Goal: Information Seeking & Learning: Learn about a topic

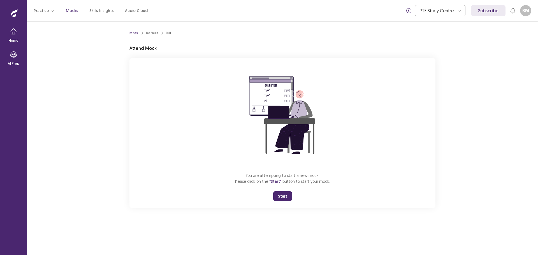
click at [286, 194] on button "Start" at bounding box center [282, 197] width 19 height 10
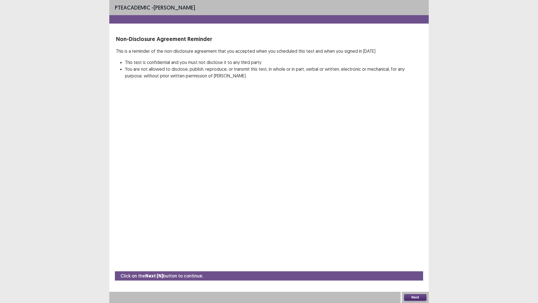
click at [414, 255] on button "Next" at bounding box center [415, 297] width 22 height 7
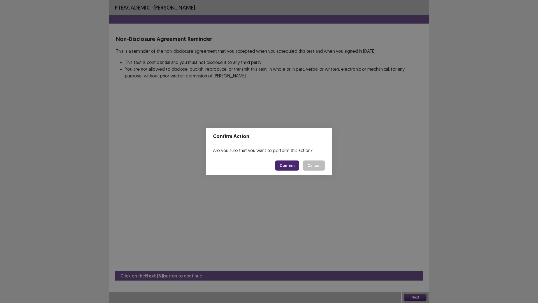
click at [289, 163] on button "Confirm" at bounding box center [287, 165] width 24 height 10
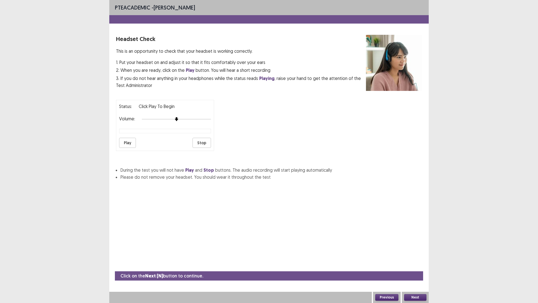
click at [130, 143] on button "Play" at bounding box center [127, 143] width 17 height 10
click at [180, 118] on div at bounding box center [176, 119] width 69 height 4
click at [132, 143] on button "Play" at bounding box center [127, 143] width 17 height 10
click at [205, 143] on button "Stop" at bounding box center [202, 143] width 19 height 10
click at [421, 255] on button "Next" at bounding box center [415, 297] width 22 height 7
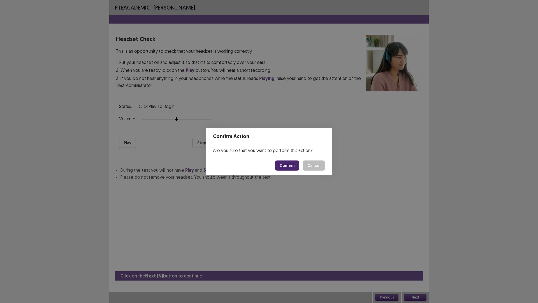
click at [291, 165] on button "Confirm" at bounding box center [287, 165] width 24 height 10
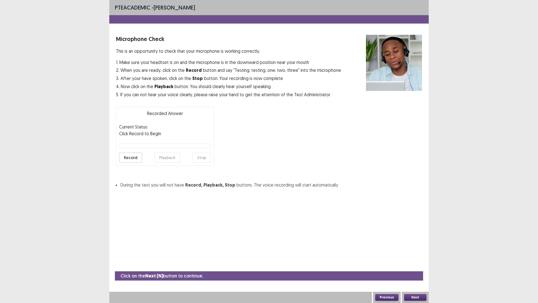
click at [131, 157] on button "Record" at bounding box center [130, 158] width 23 height 10
click at [205, 158] on button "Stop" at bounding box center [202, 158] width 19 height 10
click at [165, 156] on button "Playback" at bounding box center [167, 158] width 26 height 10
click at [416, 255] on button "Next" at bounding box center [415, 297] width 22 height 7
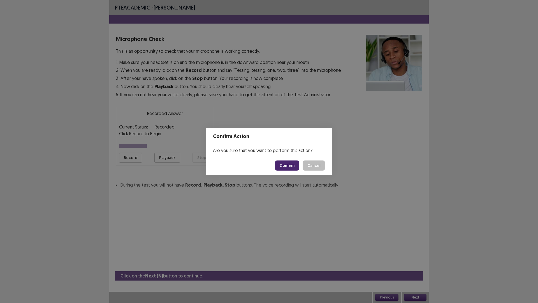
click at [292, 164] on button "Confirm" at bounding box center [287, 165] width 24 height 10
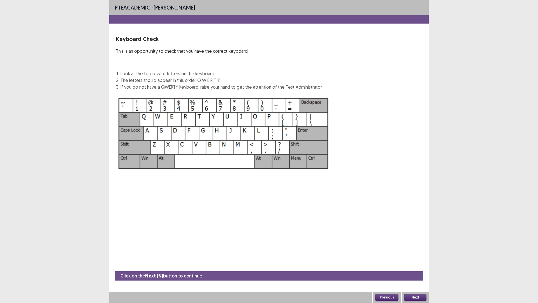
click at [538, 255] on div "PTE academic - Raymond Mangilit Keyboard Check This is an opportunity to check …" at bounding box center [269, 151] width 538 height 303
click at [419, 255] on button "Next" at bounding box center [415, 297] width 22 height 7
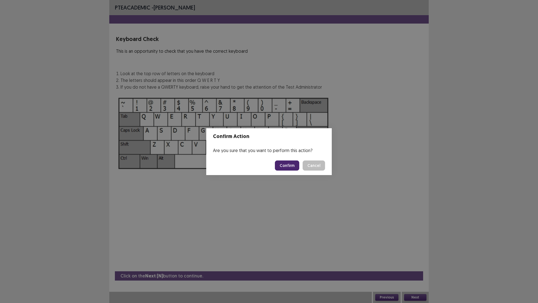
click at [293, 167] on button "Confirm" at bounding box center [287, 165] width 24 height 10
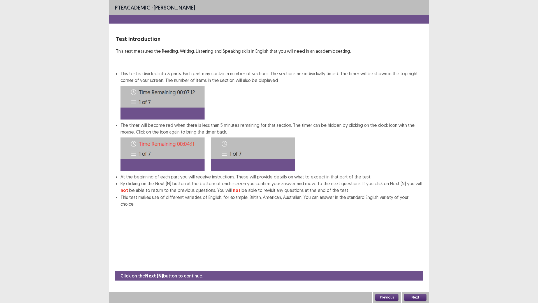
click at [423, 255] on button "Next" at bounding box center [415, 297] width 22 height 7
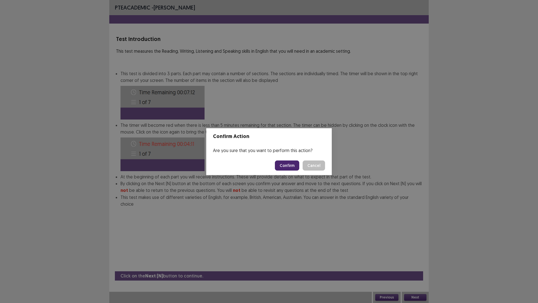
click at [287, 165] on button "Confirm" at bounding box center [287, 165] width 24 height 10
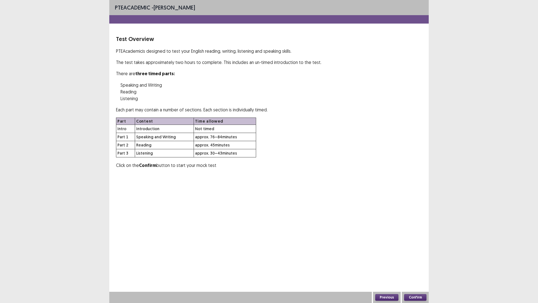
click at [416, 255] on button "Confirm" at bounding box center [415, 297] width 22 height 7
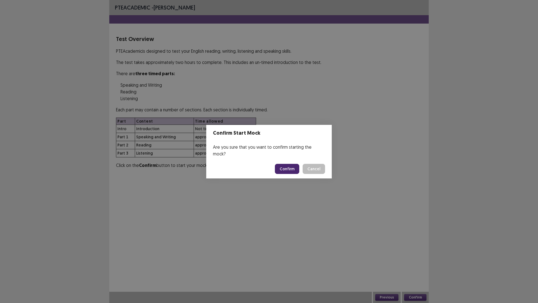
click at [287, 165] on button "Confirm" at bounding box center [287, 169] width 24 height 10
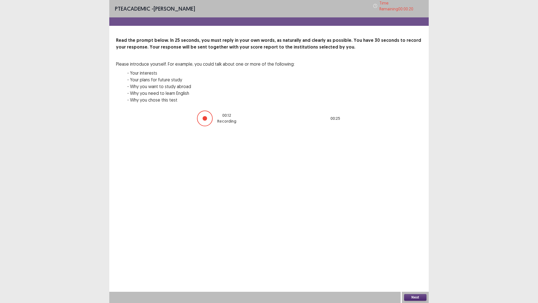
click at [415, 255] on button "Next" at bounding box center [415, 297] width 22 height 7
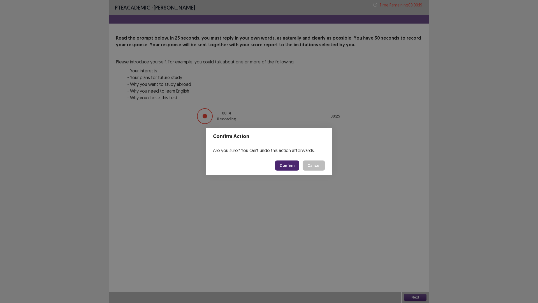
click at [296, 164] on button "Confirm" at bounding box center [287, 165] width 24 height 10
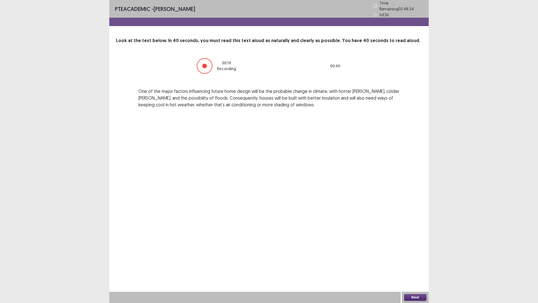
click at [419, 255] on button "Next" at bounding box center [415, 297] width 22 height 7
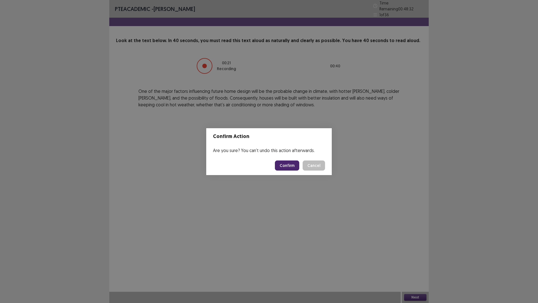
click at [290, 166] on button "Confirm" at bounding box center [287, 165] width 24 height 10
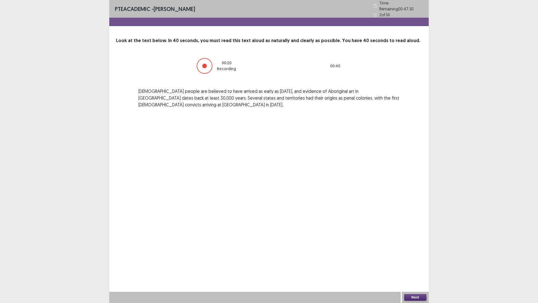
click at [416, 255] on button "Next" at bounding box center [415, 297] width 22 height 7
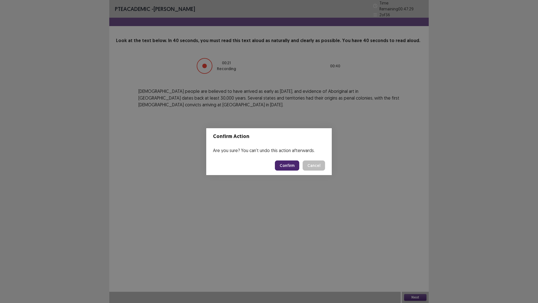
click at [288, 167] on button "Confirm" at bounding box center [287, 165] width 24 height 10
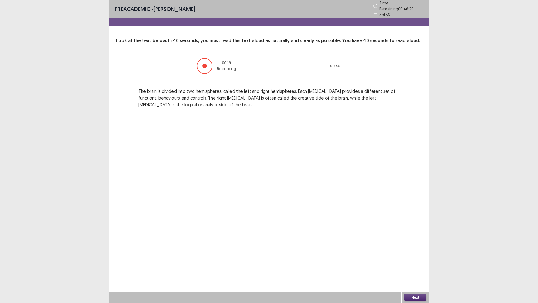
click at [415, 255] on button "Next" at bounding box center [415, 297] width 22 height 7
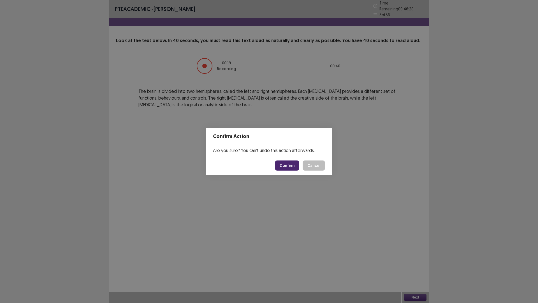
click at [288, 163] on button "Confirm" at bounding box center [287, 165] width 24 height 10
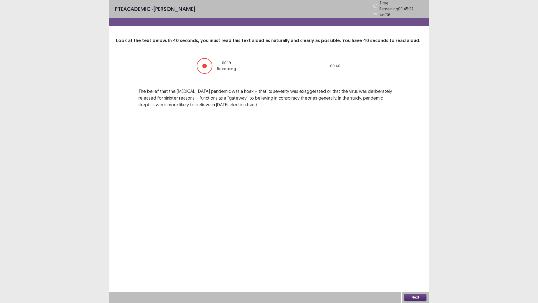
click at [421, 255] on button "Next" at bounding box center [415, 297] width 22 height 7
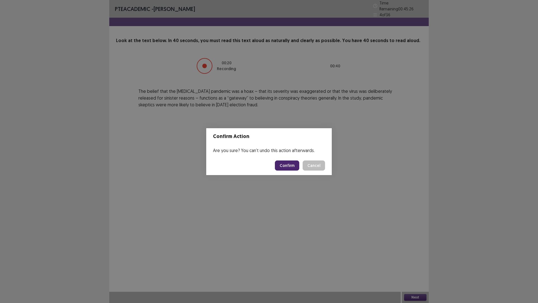
click at [296, 165] on button "Confirm" at bounding box center [287, 165] width 24 height 10
click at [308, 246] on div "Confirm Action Are you sure? You can't undo this action afterwards. Loading... …" at bounding box center [269, 151] width 538 height 303
click at [418, 255] on div "Confirm Action Are you sure? You can't undo this action afterwards. Loading... …" at bounding box center [269, 151] width 538 height 303
drag, startPoint x: 268, startPoint y: 119, endPoint x: 248, endPoint y: 208, distance: 91.0
click at [248, 208] on div "Confirm Action Are you sure? You can't undo this action afterwards. Loading... …" at bounding box center [269, 151] width 538 height 303
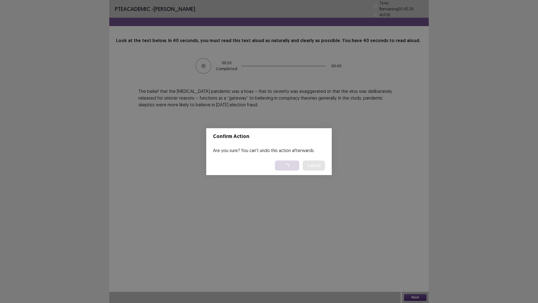
click at [175, 149] on div "Confirm Action Are you sure? You can't undo this action afterwards. Loading... …" at bounding box center [269, 151] width 538 height 303
click at [304, 156] on footer "Loading... Confirm Cancel" at bounding box center [269, 165] width 126 height 19
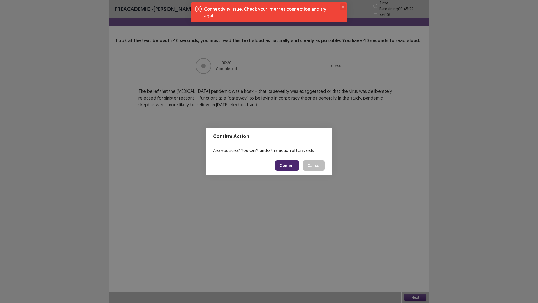
click at [342, 6] on icon "Close" at bounding box center [343, 6] width 3 height 3
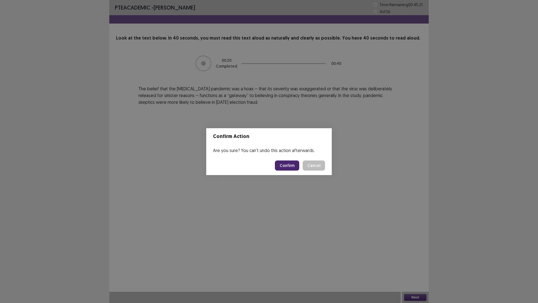
click at [290, 166] on button "Confirm" at bounding box center [287, 165] width 24 height 10
click at [306, 5] on icon "Close" at bounding box center [306, 6] width 3 height 3
click at [294, 166] on button "Confirm" at bounding box center [287, 165] width 24 height 10
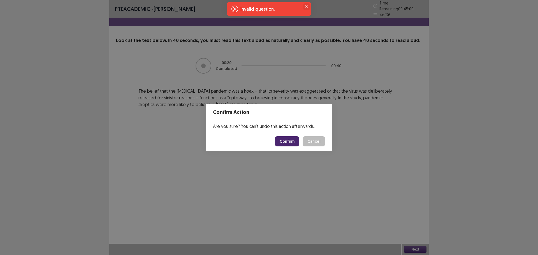
click at [308, 5] on button "Close" at bounding box center [306, 6] width 7 height 7
click at [296, 142] on button "Confirm" at bounding box center [287, 142] width 24 height 10
click at [458, 112] on div "Confirm Action Are you sure? You can't undo this action afterwards. Confirm Can…" at bounding box center [269, 127] width 538 height 255
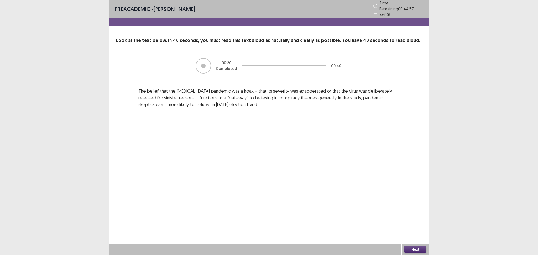
click at [417, 250] on button "Next" at bounding box center [415, 249] width 22 height 7
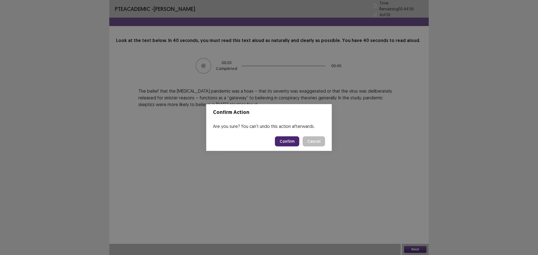
click at [289, 140] on button "Confirm" at bounding box center [287, 142] width 24 height 10
drag, startPoint x: 367, startPoint y: 122, endPoint x: 342, endPoint y: 172, distance: 56.6
click at [342, 172] on div "Confirm Action Are you sure? You can't undo this action afterwards. Loading... …" at bounding box center [269, 127] width 538 height 255
click at [285, 9] on div "Invalid question." at bounding box center [270, 9] width 59 height 7
click at [308, 4] on button "Close" at bounding box center [306, 6] width 7 height 7
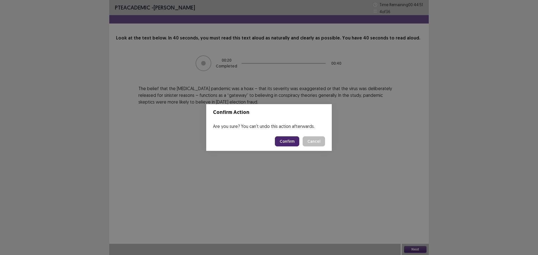
click at [290, 141] on button "Confirm" at bounding box center [287, 142] width 24 height 10
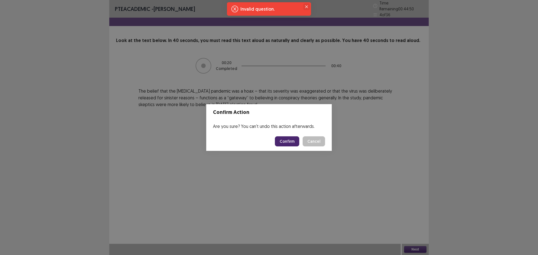
click at [308, 5] on button "Close" at bounding box center [306, 6] width 7 height 7
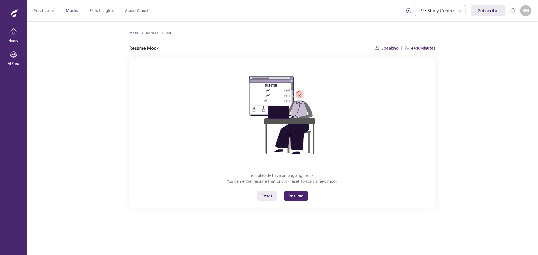
click at [292, 194] on button "Resume" at bounding box center [296, 196] width 24 height 10
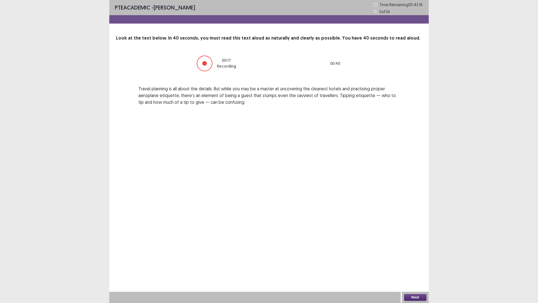
click at [417, 255] on button "Next" at bounding box center [415, 297] width 22 height 7
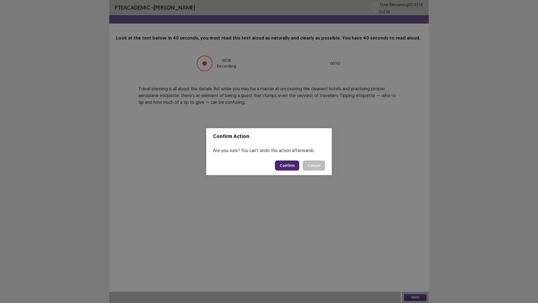
click at [285, 165] on button "Confirm" at bounding box center [287, 165] width 24 height 10
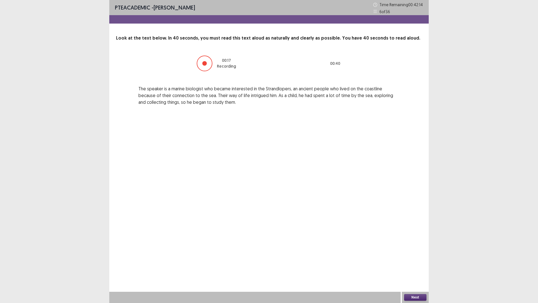
click at [414, 255] on button "Next" at bounding box center [415, 297] width 22 height 7
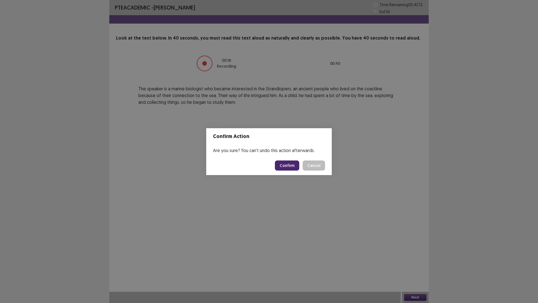
click at [292, 165] on button "Confirm" at bounding box center [287, 165] width 24 height 10
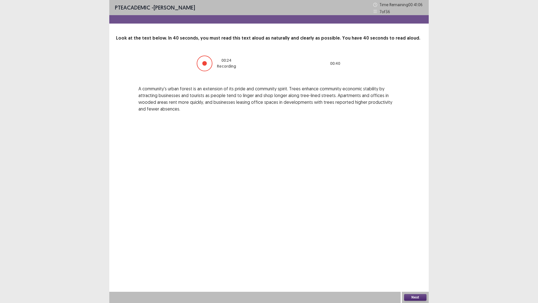
click at [414, 255] on button "Next" at bounding box center [415, 297] width 22 height 7
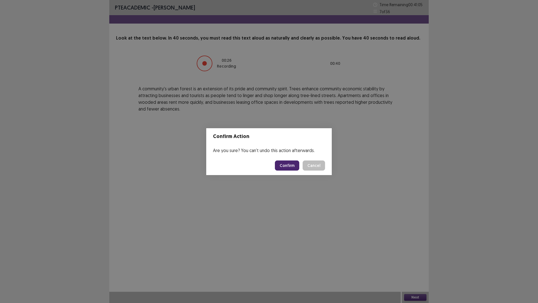
click at [288, 165] on button "Confirm" at bounding box center [287, 165] width 24 height 10
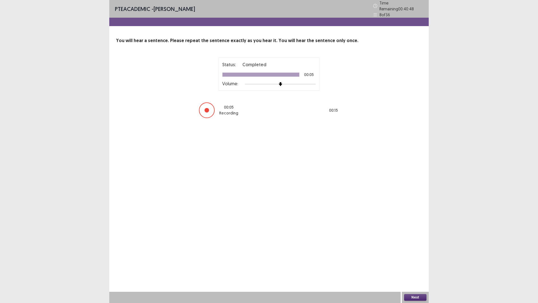
click at [421, 255] on button "Next" at bounding box center [415, 297] width 22 height 7
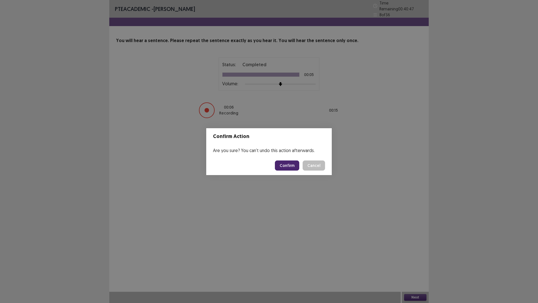
click at [285, 166] on button "Confirm" at bounding box center [287, 165] width 24 height 10
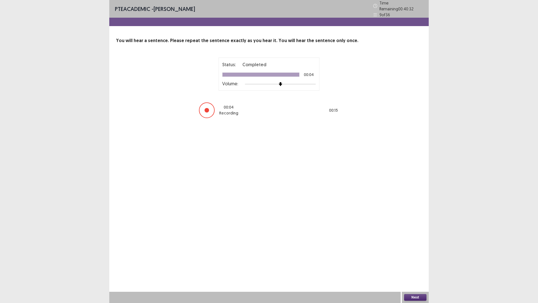
click at [423, 255] on button "Next" at bounding box center [415, 297] width 22 height 7
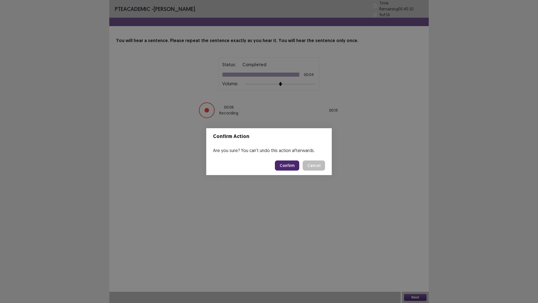
click at [294, 165] on button "Confirm" at bounding box center [287, 165] width 24 height 10
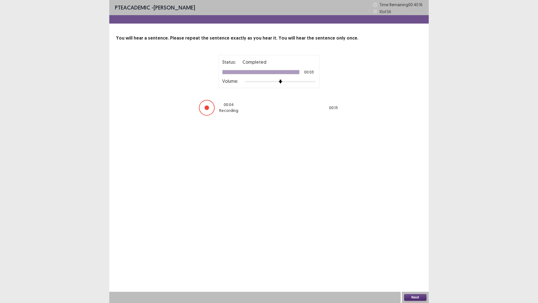
click at [423, 255] on button "Next" at bounding box center [415, 297] width 22 height 7
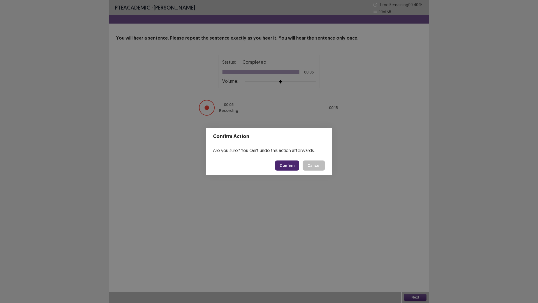
click at [293, 168] on button "Confirm" at bounding box center [287, 165] width 24 height 10
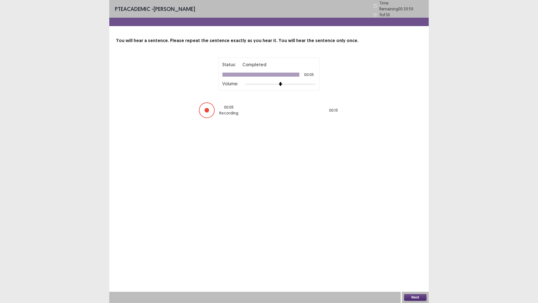
click at [422, 255] on button "Next" at bounding box center [415, 297] width 22 height 7
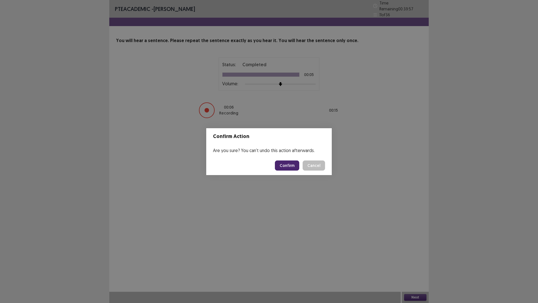
click at [291, 163] on button "Confirm" at bounding box center [287, 165] width 24 height 10
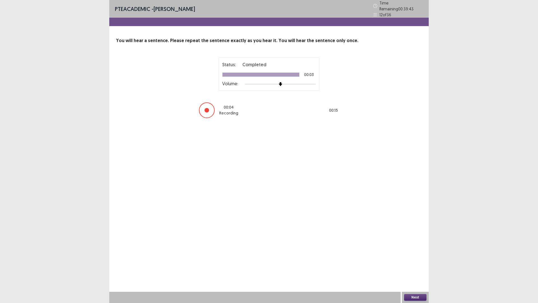
click at [412, 255] on button "Next" at bounding box center [415, 297] width 22 height 7
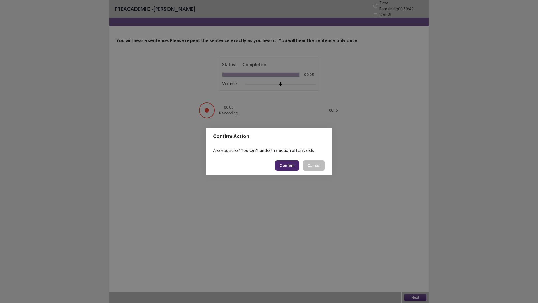
click at [295, 165] on button "Confirm" at bounding box center [287, 165] width 24 height 10
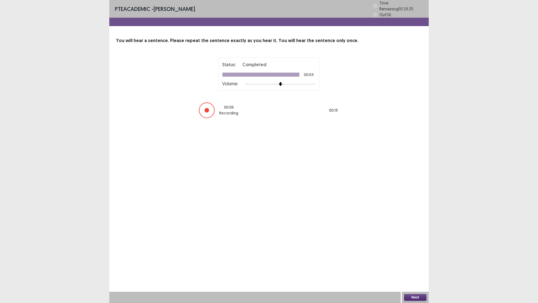
click at [417, 255] on button "Next" at bounding box center [415, 297] width 22 height 7
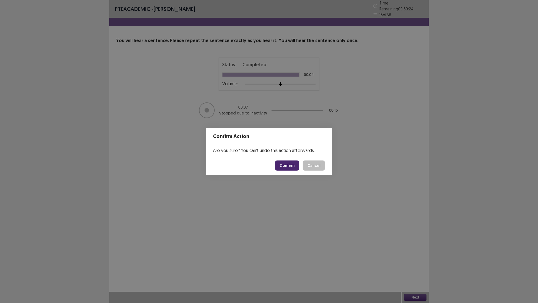
click at [295, 166] on button "Confirm" at bounding box center [287, 165] width 24 height 10
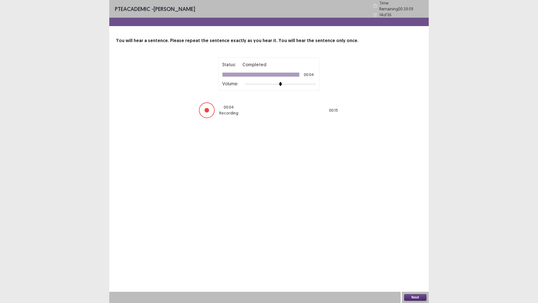
click at [419, 255] on button "Next" at bounding box center [415, 297] width 22 height 7
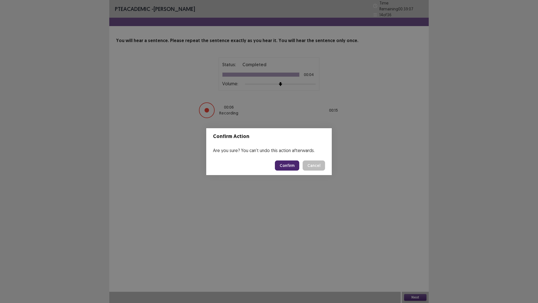
click at [294, 166] on button "Confirm" at bounding box center [287, 165] width 24 height 10
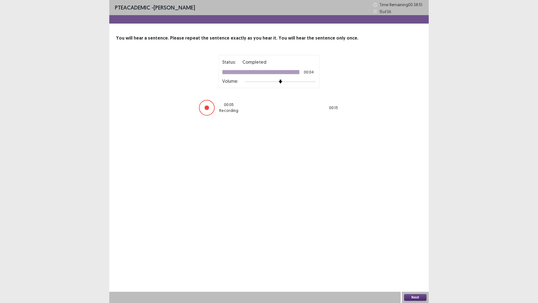
click at [424, 255] on button "Next" at bounding box center [415, 297] width 22 height 7
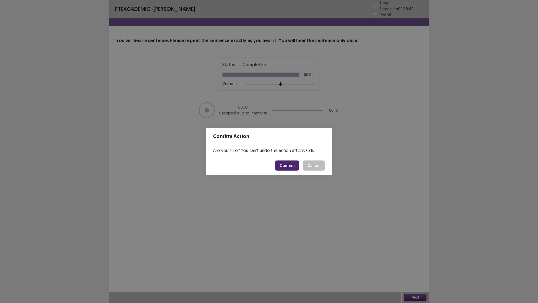
click at [284, 167] on button "Confirm" at bounding box center [287, 165] width 24 height 10
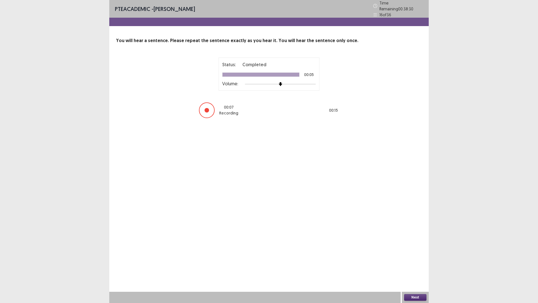
click at [418, 255] on button "Next" at bounding box center [415, 297] width 22 height 7
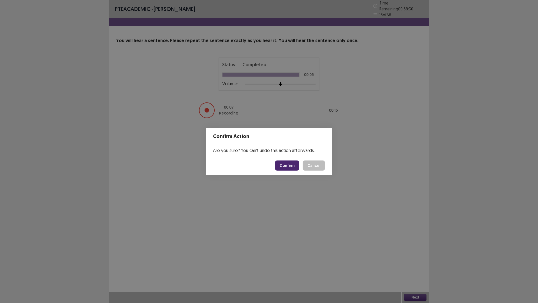
click at [290, 166] on button "Confirm" at bounding box center [287, 165] width 24 height 10
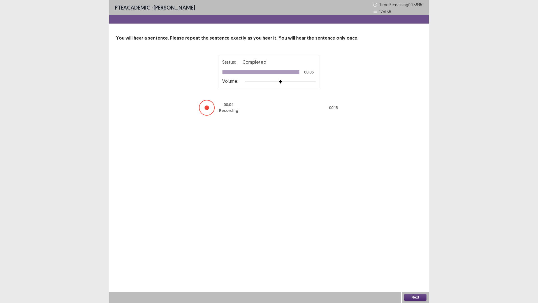
click at [416, 255] on button "Next" at bounding box center [415, 297] width 22 height 7
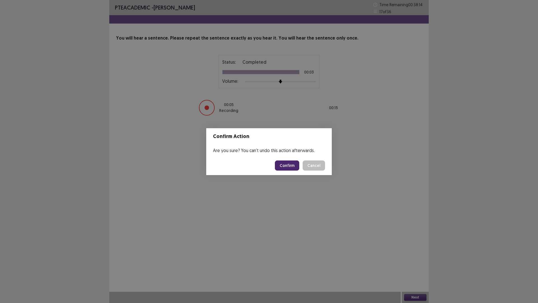
click at [293, 163] on button "Confirm" at bounding box center [287, 165] width 24 height 10
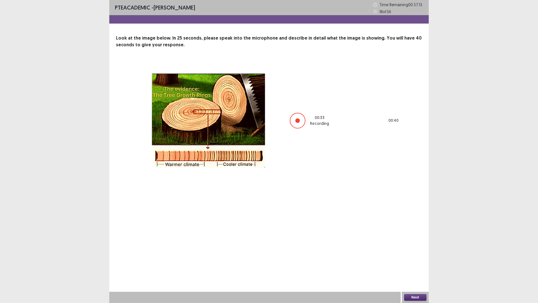
click at [419, 255] on button "Next" at bounding box center [415, 297] width 22 height 7
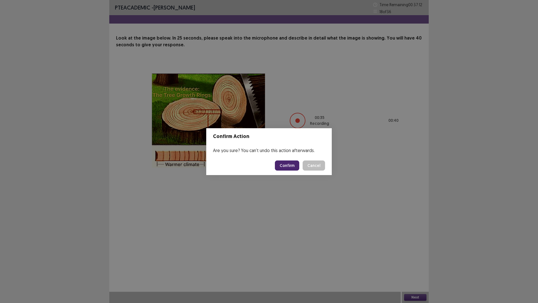
click at [286, 164] on button "Confirm" at bounding box center [287, 165] width 24 height 10
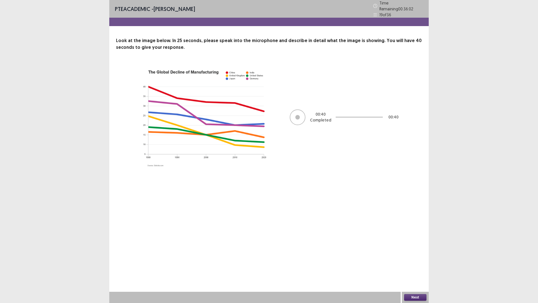
click at [419, 255] on button "Next" at bounding box center [415, 297] width 22 height 7
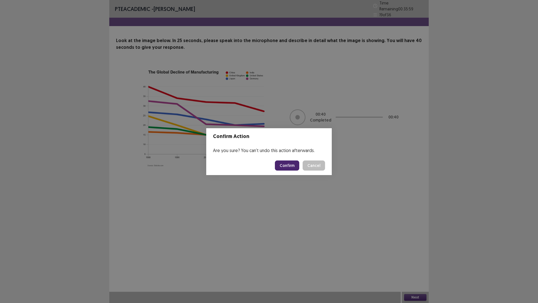
click at [283, 166] on button "Confirm" at bounding box center [287, 165] width 24 height 10
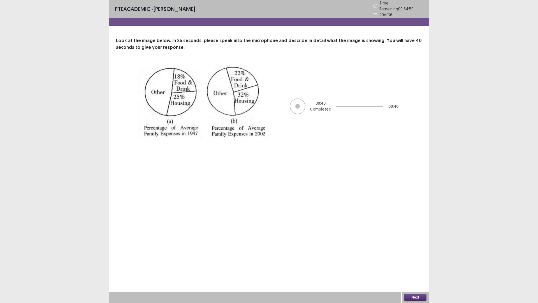
click at [423, 255] on button "Next" at bounding box center [415, 297] width 22 height 7
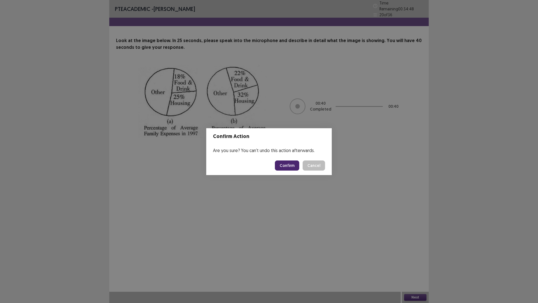
click at [289, 167] on button "Confirm" at bounding box center [287, 165] width 24 height 10
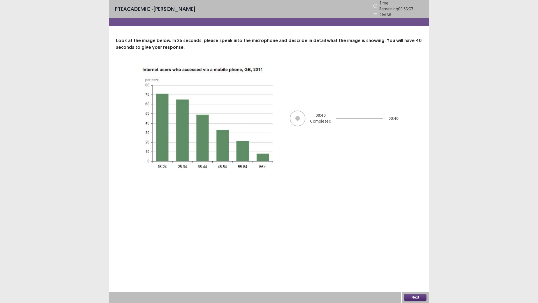
click at [426, 255] on button "Next" at bounding box center [415, 297] width 22 height 7
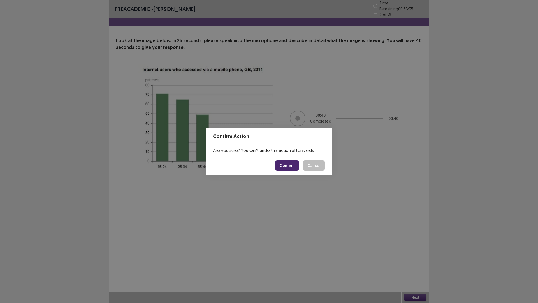
click at [289, 165] on button "Confirm" at bounding box center [287, 165] width 24 height 10
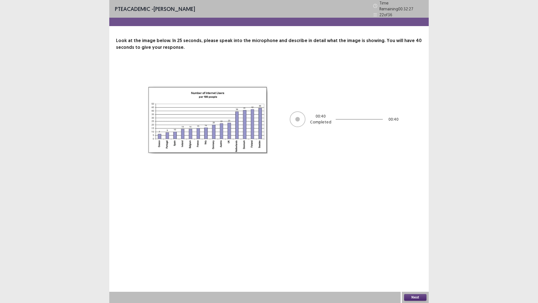
click at [416, 255] on button "Next" at bounding box center [415, 297] width 22 height 7
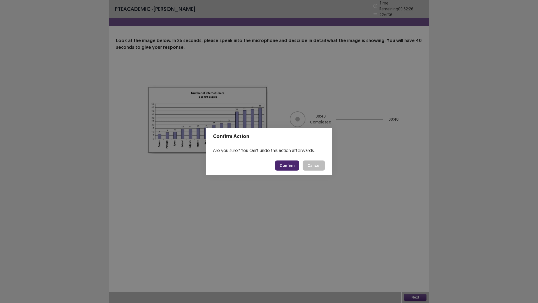
click at [286, 165] on button "Confirm" at bounding box center [287, 165] width 24 height 10
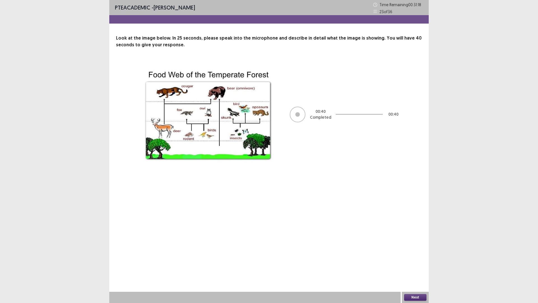
click at [422, 255] on button "Next" at bounding box center [415, 297] width 22 height 7
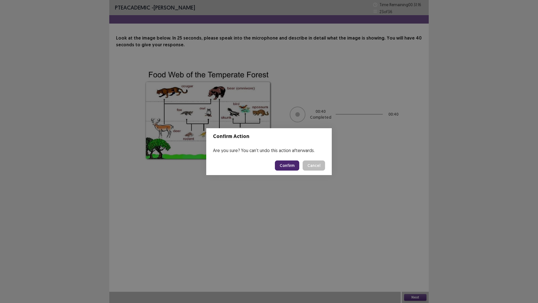
click at [291, 166] on button "Confirm" at bounding box center [287, 165] width 24 height 10
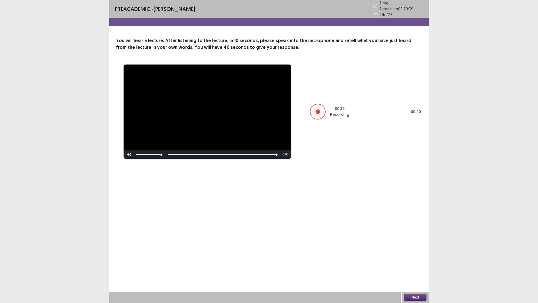
click at [418, 255] on button "Next" at bounding box center [415, 297] width 22 height 7
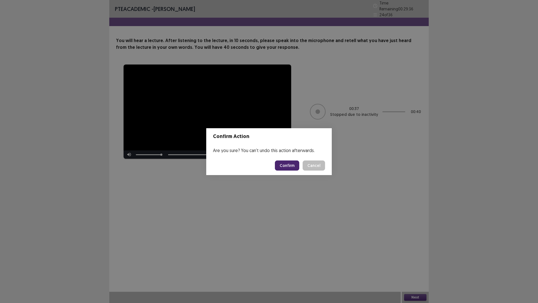
click at [283, 165] on button "Confirm" at bounding box center [287, 165] width 24 height 10
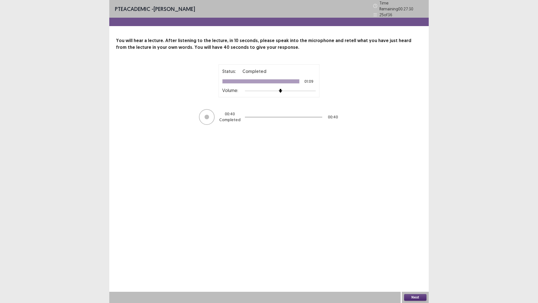
click at [422, 255] on button "Next" at bounding box center [415, 297] width 22 height 7
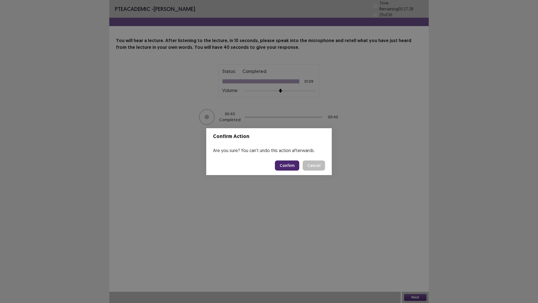
click at [290, 167] on button "Confirm" at bounding box center [287, 165] width 24 height 10
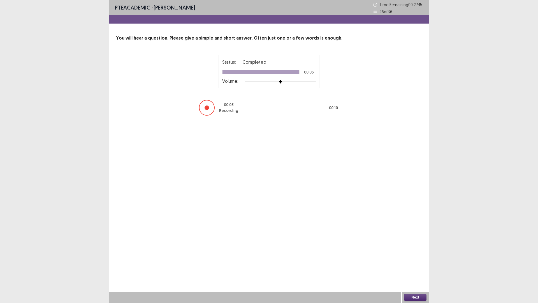
click at [416, 255] on button "Next" at bounding box center [415, 297] width 22 height 7
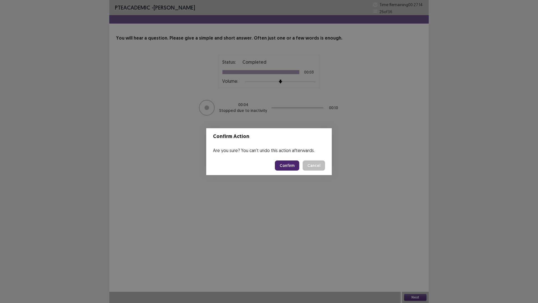
click at [290, 165] on button "Confirm" at bounding box center [287, 165] width 24 height 10
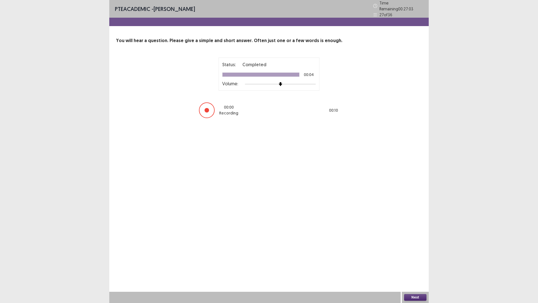
click at [418, 255] on button "Next" at bounding box center [415, 297] width 22 height 7
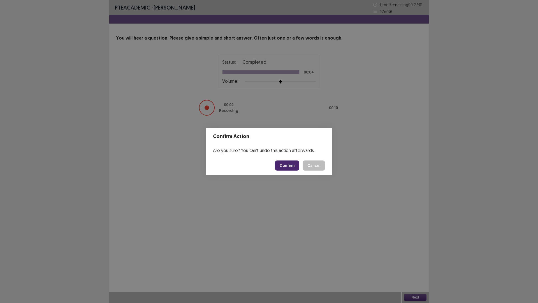
click at [294, 164] on button "Confirm" at bounding box center [287, 165] width 24 height 10
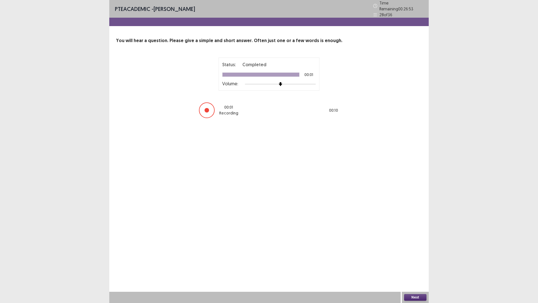
click at [419, 255] on button "Next" at bounding box center [415, 297] width 22 height 7
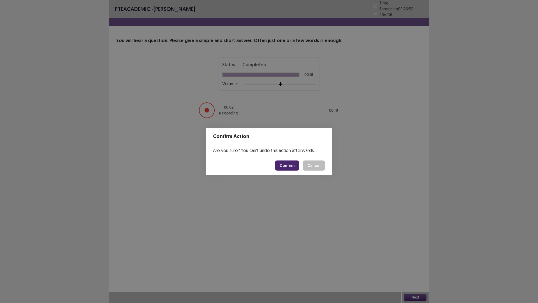
click at [294, 169] on button "Confirm" at bounding box center [287, 165] width 24 height 10
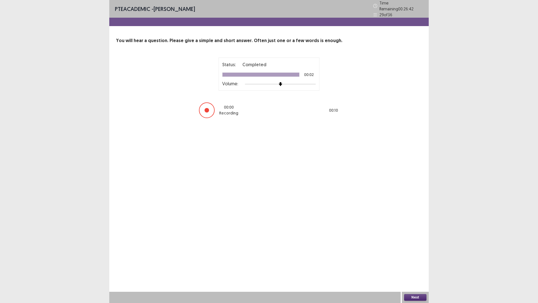
click at [419, 255] on button "Next" at bounding box center [415, 297] width 22 height 7
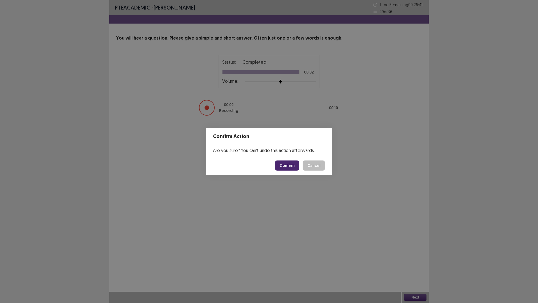
click at [290, 162] on button "Confirm" at bounding box center [287, 165] width 24 height 10
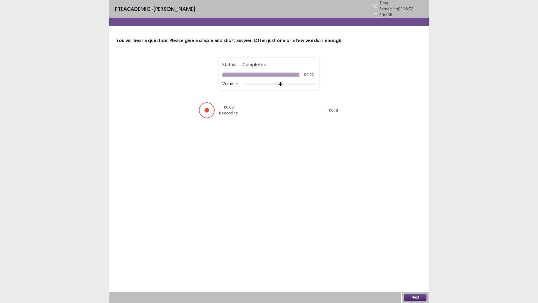
click at [421, 255] on button "Next" at bounding box center [415, 297] width 22 height 7
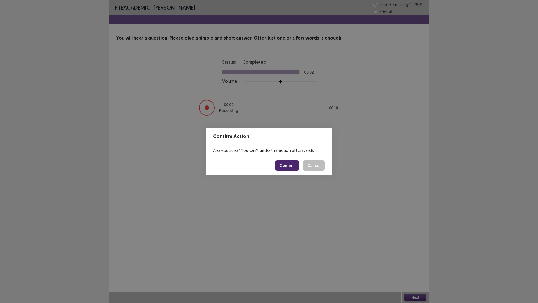
click at [296, 165] on button "Confirm" at bounding box center [287, 165] width 24 height 10
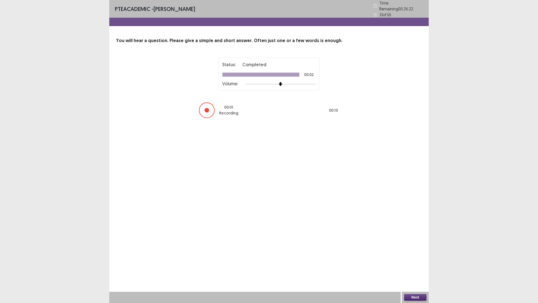
click at [423, 255] on button "Next" at bounding box center [415, 297] width 22 height 7
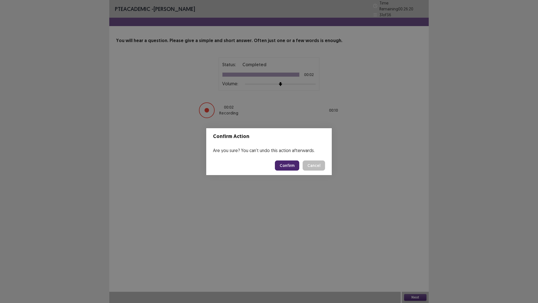
click at [292, 166] on button "Confirm" at bounding box center [287, 165] width 24 height 10
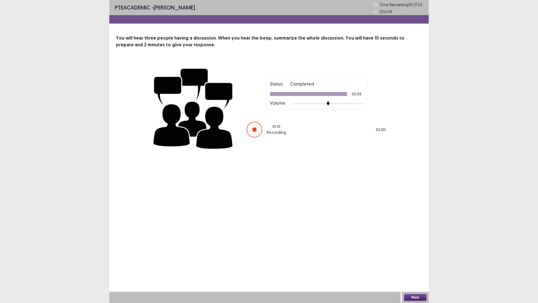
click at [414, 255] on button "Next" at bounding box center [415, 297] width 22 height 7
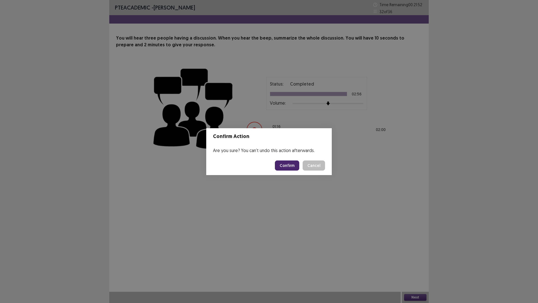
click at [284, 164] on button "Confirm" at bounding box center [287, 165] width 24 height 10
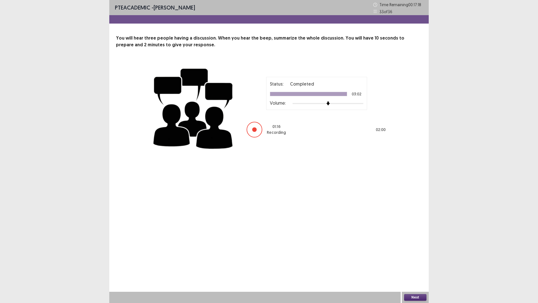
click at [424, 255] on button "Next" at bounding box center [415, 297] width 22 height 7
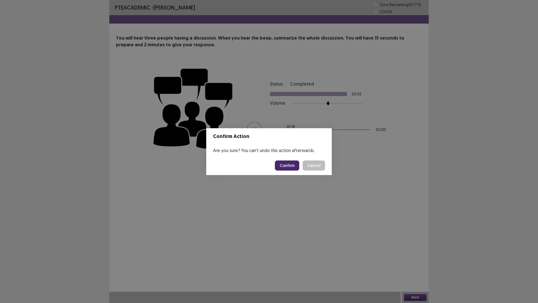
click at [286, 166] on button "Confirm" at bounding box center [287, 165] width 24 height 10
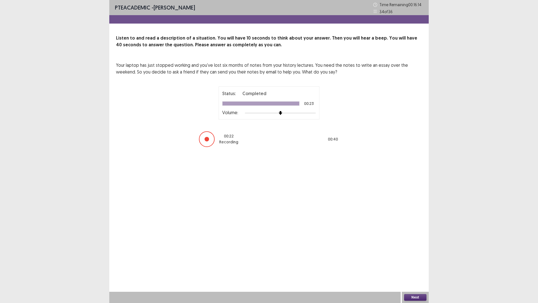
click at [410, 255] on button "Next" at bounding box center [415, 297] width 22 height 7
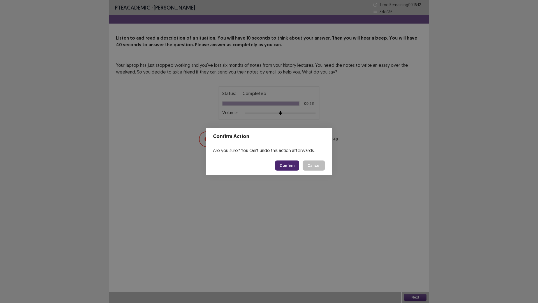
click at [290, 165] on button "Confirm" at bounding box center [287, 165] width 24 height 10
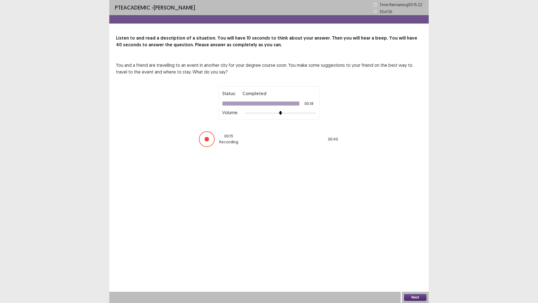
click at [417, 255] on button "Next" at bounding box center [415, 297] width 22 height 7
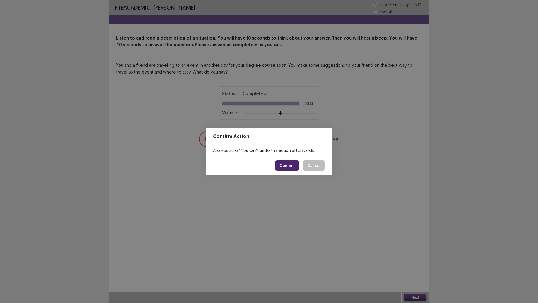
click at [297, 165] on button "Confirm" at bounding box center [287, 165] width 24 height 10
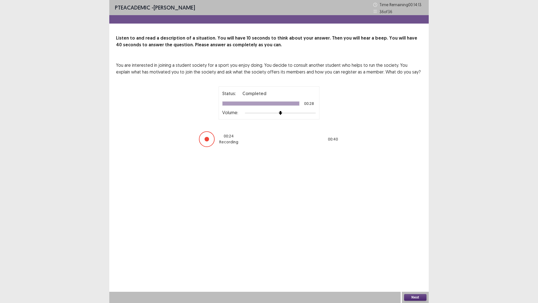
click at [413, 255] on button "Next" at bounding box center [415, 297] width 22 height 7
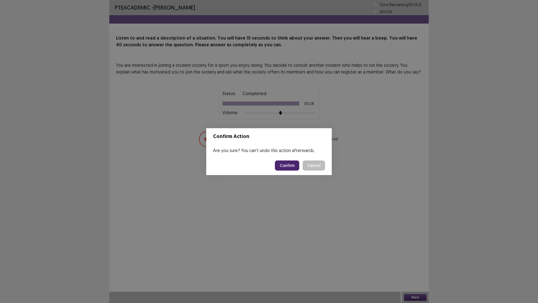
click at [296, 167] on button "Confirm" at bounding box center [287, 165] width 24 height 10
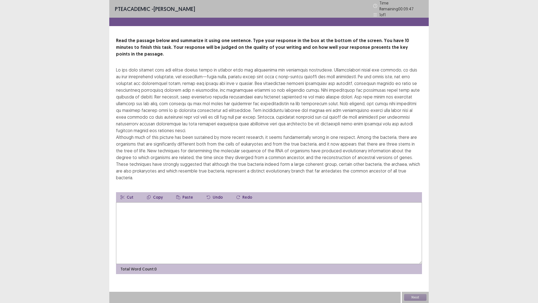
click at [130, 202] on textarea at bounding box center [269, 233] width 306 height 62
click at [154, 202] on textarea at bounding box center [269, 233] width 306 height 62
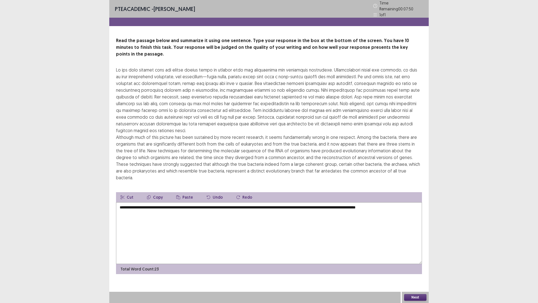
click at [120, 202] on textarea "**********" at bounding box center [269, 233] width 306 height 62
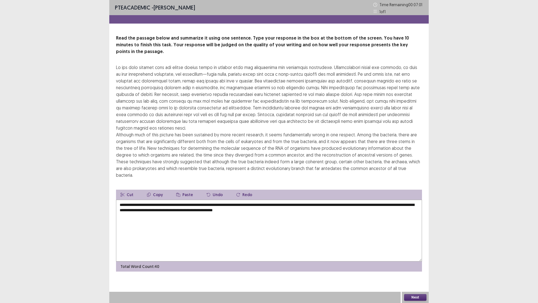
click at [308, 200] on textarea "**********" at bounding box center [269, 231] width 306 height 62
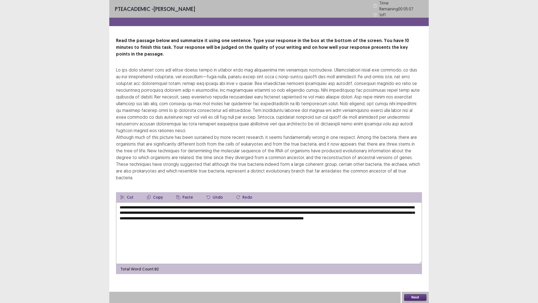
click at [177, 202] on textarea "**********" at bounding box center [269, 233] width 306 height 62
drag, startPoint x: 305, startPoint y: 184, endPoint x: 308, endPoint y: 191, distance: 7.5
click at [308, 202] on textarea "**********" at bounding box center [269, 233] width 306 height 62
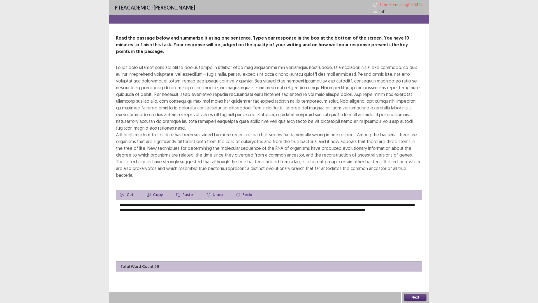
click at [368, 200] on textarea "**********" at bounding box center [269, 231] width 306 height 62
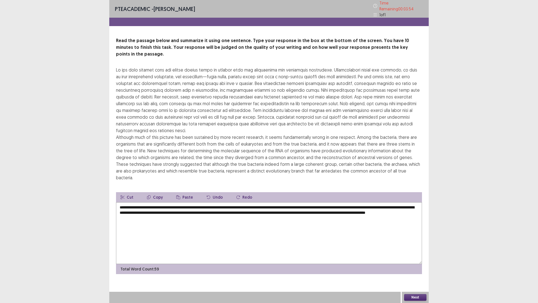
click at [310, 202] on textarea "**********" at bounding box center [269, 233] width 306 height 62
click at [241, 202] on textarea "**********" at bounding box center [269, 233] width 306 height 62
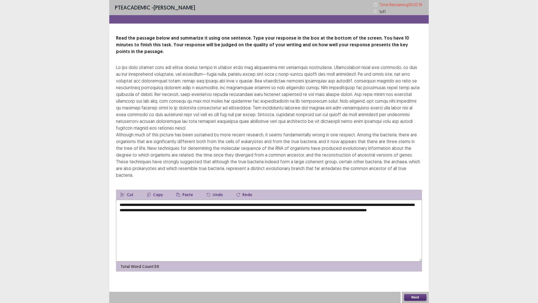
click at [258, 200] on textarea "**********" at bounding box center [269, 231] width 306 height 62
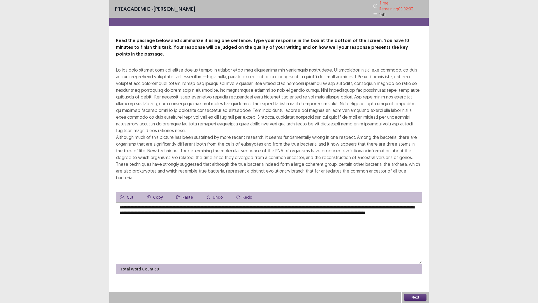
type textarea "**********"
click at [416, 255] on button "Next" at bounding box center [415, 297] width 22 height 7
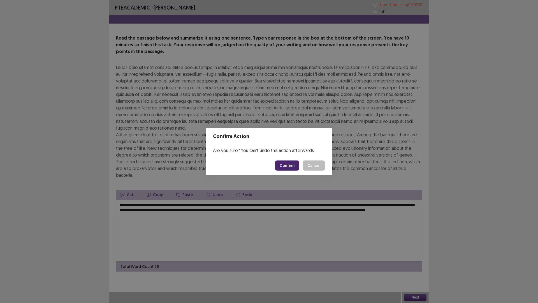
click at [289, 165] on button "Confirm" at bounding box center [287, 165] width 24 height 10
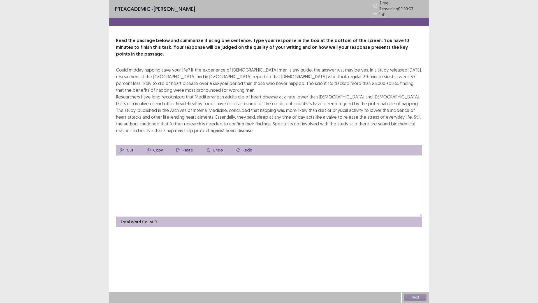
click at [160, 155] on textarea at bounding box center [269, 186] width 306 height 62
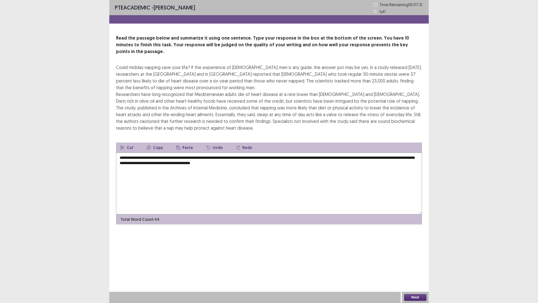
click at [273, 158] on textarea "**********" at bounding box center [269, 184] width 306 height 62
click at [298, 153] on textarea "**********" at bounding box center [269, 184] width 306 height 62
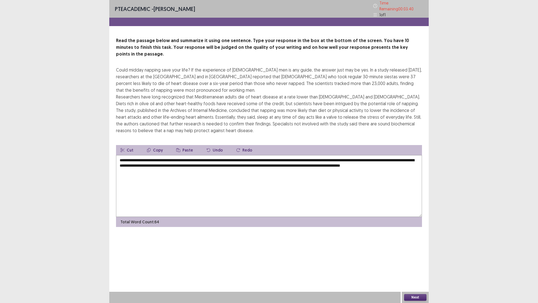
click at [354, 156] on textarea "**********" at bounding box center [269, 186] width 306 height 62
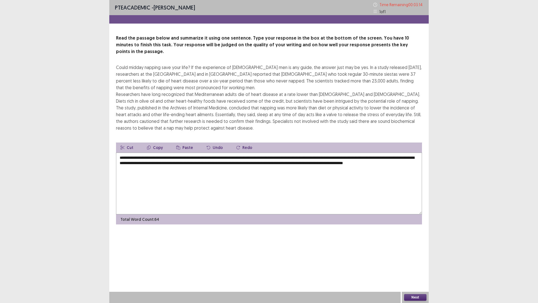
type textarea "**********"
click at [424, 255] on button "Next" at bounding box center [415, 297] width 22 height 7
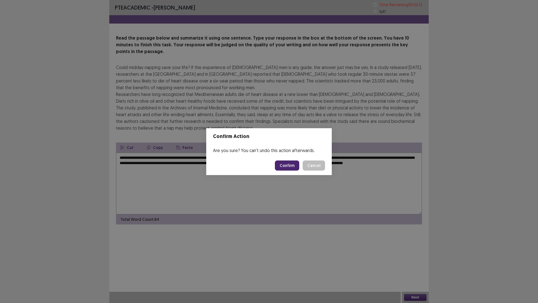
click at [292, 165] on button "Confirm" at bounding box center [287, 165] width 24 height 10
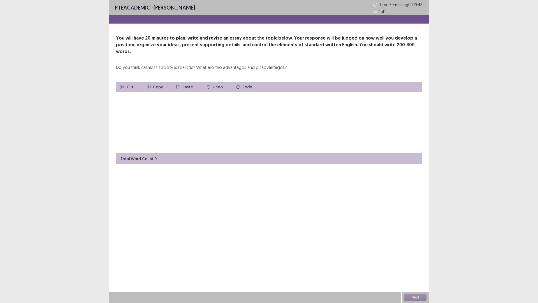
click at [128, 92] on textarea at bounding box center [269, 123] width 306 height 62
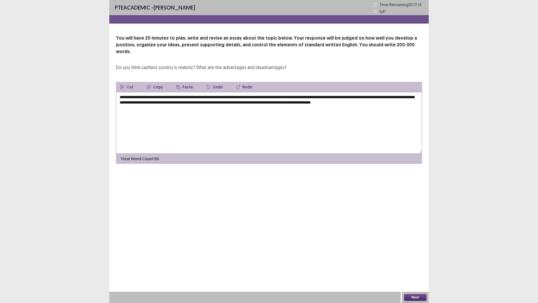
click at [348, 96] on textarea "**********" at bounding box center [269, 123] width 306 height 62
click at [128, 100] on textarea "**********" at bounding box center [269, 123] width 306 height 62
click at [142, 99] on textarea "**********" at bounding box center [269, 123] width 306 height 62
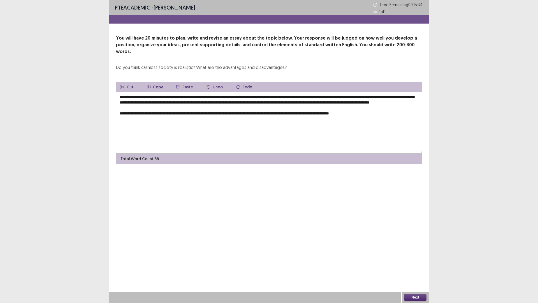
click at [351, 115] on textarea "**********" at bounding box center [269, 123] width 306 height 62
click at [385, 111] on textarea "**********" at bounding box center [269, 123] width 306 height 62
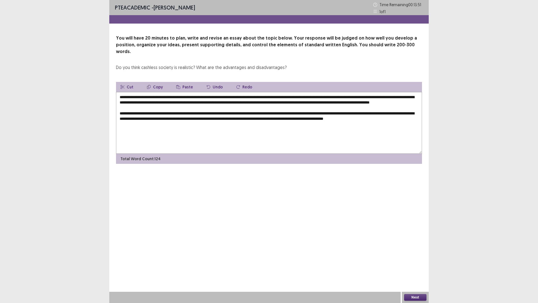
click at [406, 118] on textarea "**********" at bounding box center [269, 123] width 306 height 62
click at [415, 118] on textarea "**********" at bounding box center [269, 123] width 306 height 62
click at [390, 118] on textarea "**********" at bounding box center [269, 123] width 306 height 62
click at [417, 118] on textarea "**********" at bounding box center [269, 123] width 306 height 62
click at [159, 123] on textarea "**********" at bounding box center [269, 123] width 306 height 62
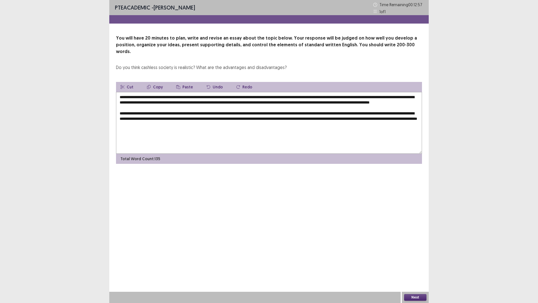
drag, startPoint x: 198, startPoint y: 124, endPoint x: 164, endPoint y: 123, distance: 33.9
click at [164, 123] on textarea "**********" at bounding box center [269, 123] width 306 height 62
click at [227, 126] on textarea "**********" at bounding box center [269, 123] width 306 height 62
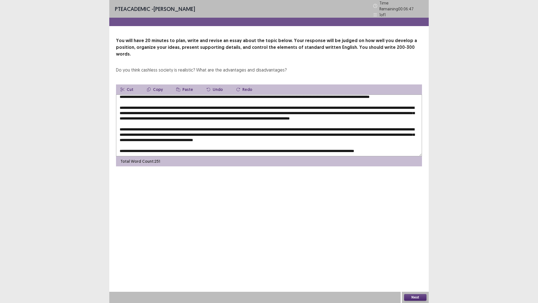
scroll to position [19, 0]
drag, startPoint x: 312, startPoint y: 162, endPoint x: 488, endPoint y: 290, distance: 218.1
click at [385, 255] on div "PTE academic - [PERSON_NAME] Time Remaining 00 : 06 : 36 1 of 1 You will have 2…" at bounding box center [269, 151] width 320 height 303
drag, startPoint x: 230, startPoint y: 105, endPoint x: 248, endPoint y: 104, distance: 18.2
click at [248, 104] on textarea at bounding box center [269, 125] width 306 height 62
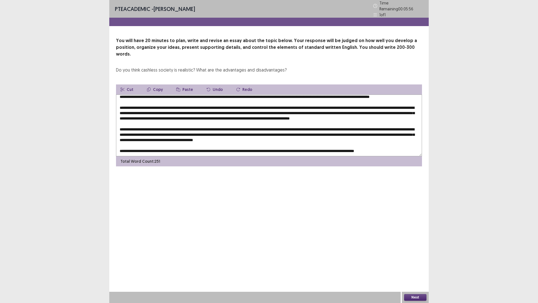
click at [245, 114] on textarea at bounding box center [269, 125] width 306 height 62
click at [306, 105] on textarea at bounding box center [269, 125] width 306 height 62
drag, startPoint x: 306, startPoint y: 105, endPoint x: 230, endPoint y: 106, distance: 76.0
click at [230, 106] on textarea at bounding box center [269, 125] width 306 height 62
click at [228, 126] on textarea at bounding box center [269, 125] width 306 height 62
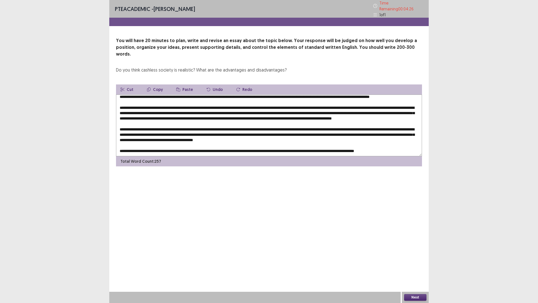
click at [228, 126] on textarea at bounding box center [269, 125] width 306 height 62
click at [135, 131] on textarea at bounding box center [269, 125] width 306 height 62
click at [219, 131] on textarea at bounding box center [269, 125] width 306 height 62
click at [289, 142] on textarea at bounding box center [269, 125] width 306 height 62
type textarea "**********"
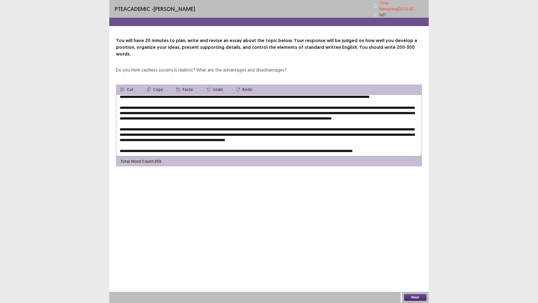
click at [418, 255] on button "Next" at bounding box center [415, 297] width 22 height 7
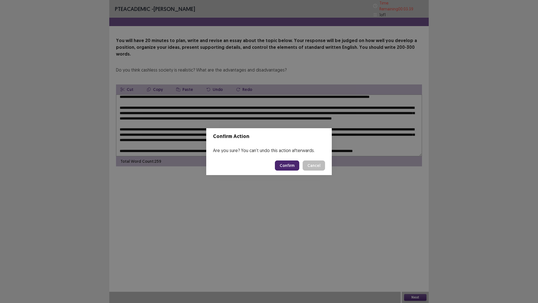
click at [293, 165] on button "Confirm" at bounding box center [287, 165] width 24 height 10
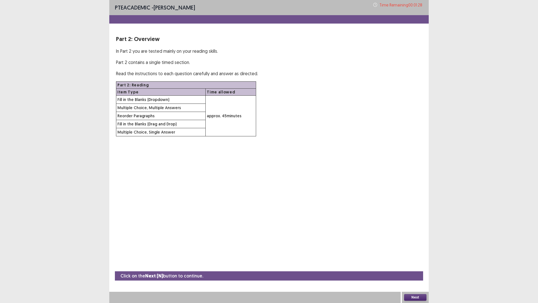
click at [420, 255] on button "Next" at bounding box center [415, 297] width 22 height 7
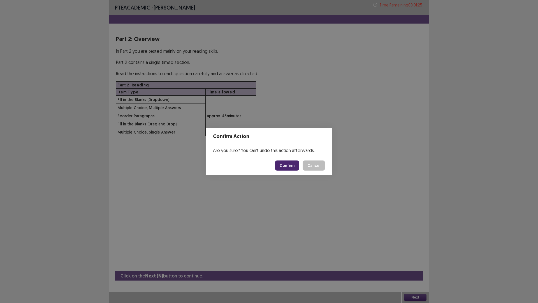
click at [294, 164] on button "Confirm" at bounding box center [287, 165] width 24 height 10
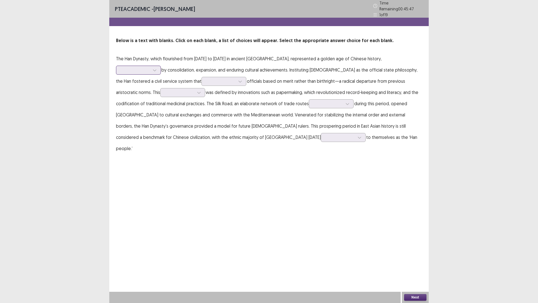
click at [157, 68] on icon at bounding box center [155, 70] width 4 height 4
click at [161, 125] on div "distinguished" at bounding box center [138, 133] width 45 height 16
click at [236, 79] on div at bounding box center [240, 81] width 8 height 8
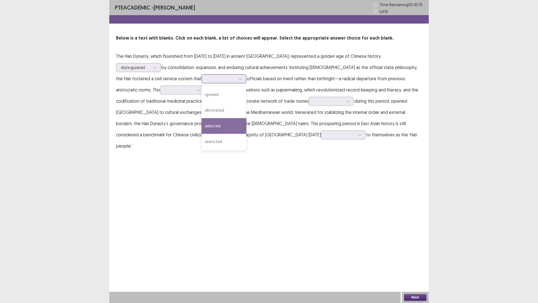
click at [202, 122] on div "selected" at bounding box center [224, 126] width 45 height 16
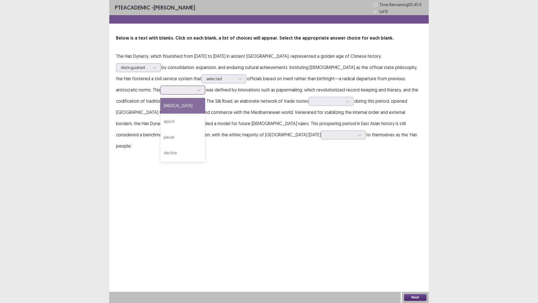
click at [197, 90] on icon at bounding box center [198, 90] width 3 height 2
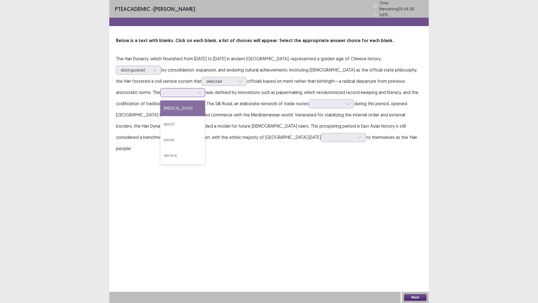
click at [160, 110] on div "[MEDICAL_DATA]" at bounding box center [182, 108] width 45 height 16
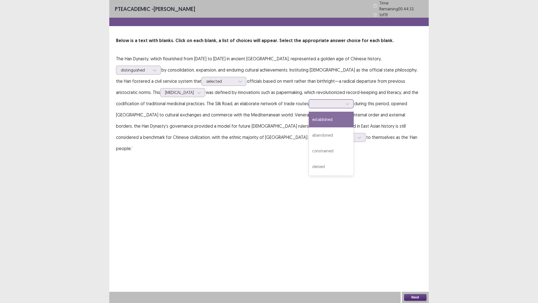
click at [346, 103] on icon at bounding box center [348, 104] width 4 height 4
click at [313, 120] on div "established" at bounding box center [331, 120] width 45 height 16
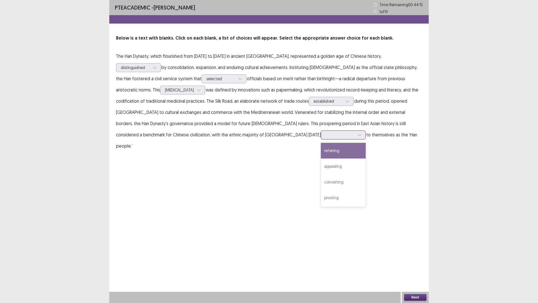
click at [358, 135] on icon at bounding box center [360, 135] width 4 height 4
click at [321, 153] on div "referring" at bounding box center [343, 151] width 45 height 16
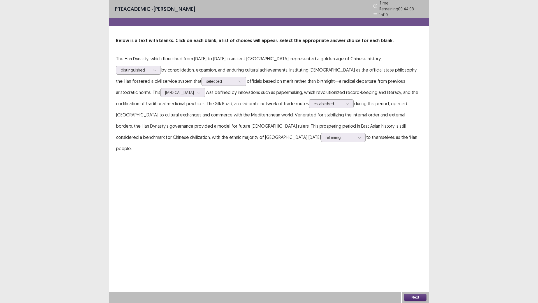
click at [412, 255] on button "Next" at bounding box center [415, 297] width 22 height 7
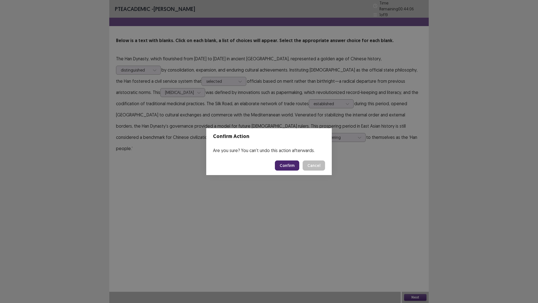
click at [285, 163] on button "Confirm" at bounding box center [287, 165] width 24 height 10
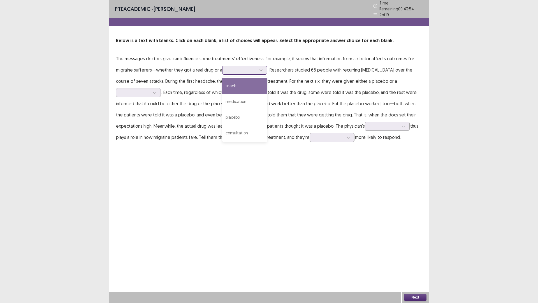
click at [262, 69] on div at bounding box center [261, 70] width 8 height 8
click at [255, 96] on div "medication" at bounding box center [244, 102] width 45 height 16
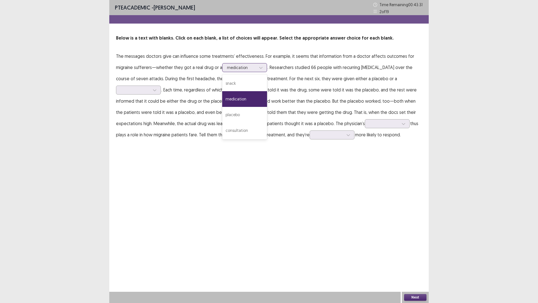
click at [260, 69] on icon at bounding box center [261, 68] width 4 height 4
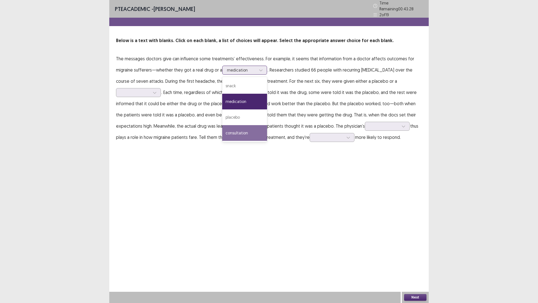
click at [248, 130] on div "consultation" at bounding box center [244, 133] width 45 height 16
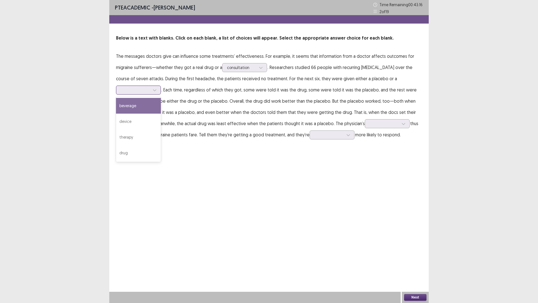
click at [157, 88] on icon at bounding box center [155, 90] width 4 height 4
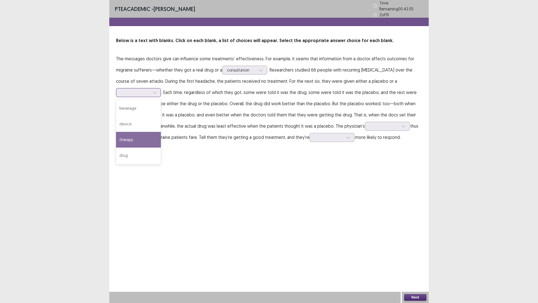
click at [161, 132] on div "therapy" at bounding box center [138, 140] width 45 height 16
click at [402, 124] on icon at bounding box center [404, 126] width 4 height 4
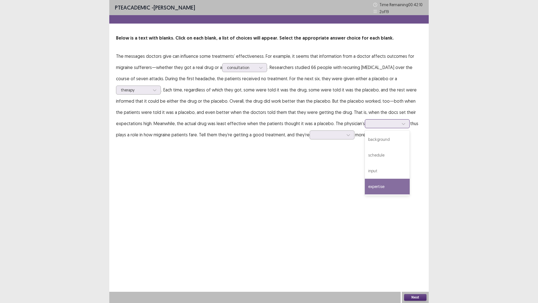
click at [365, 186] on div "expertise" at bounding box center [387, 187] width 45 height 16
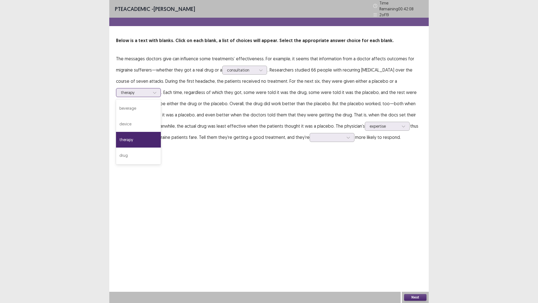
click at [159, 88] on div at bounding box center [155, 92] width 8 height 8
click at [161, 147] on div "drug" at bounding box center [138, 155] width 45 height 16
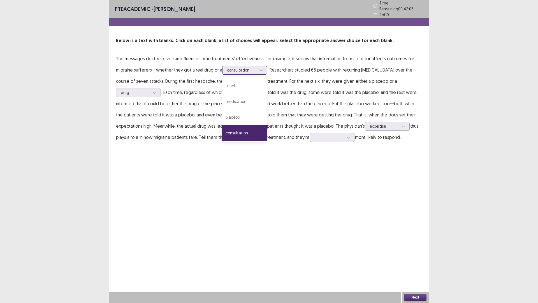
click at [262, 68] on div at bounding box center [261, 70] width 8 height 8
click at [244, 115] on div "placebo" at bounding box center [244, 117] width 45 height 16
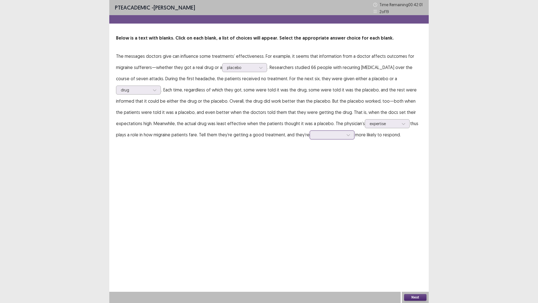
click at [347, 135] on icon at bounding box center [349, 135] width 4 height 4
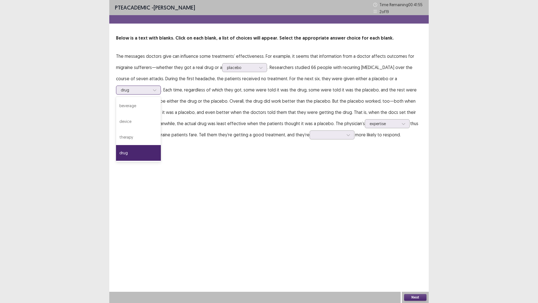
click at [157, 88] on icon at bounding box center [155, 90] width 4 height 4
click at [161, 129] on div "therapy" at bounding box center [138, 137] width 45 height 16
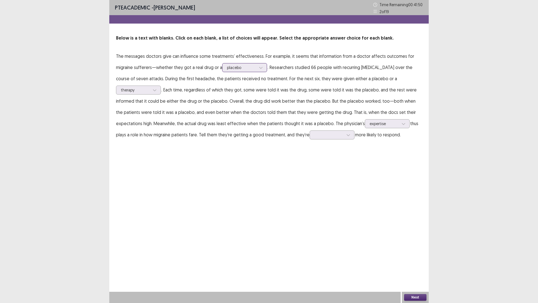
click at [260, 70] on div at bounding box center [261, 67] width 8 height 8
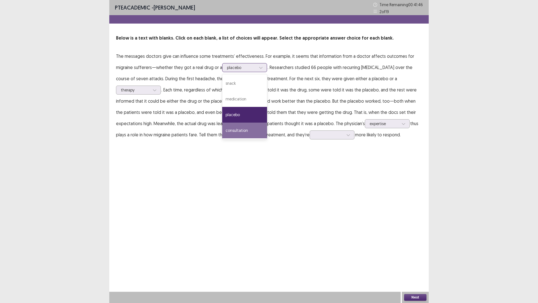
click at [249, 129] on div "consultation" at bounding box center [244, 131] width 45 height 16
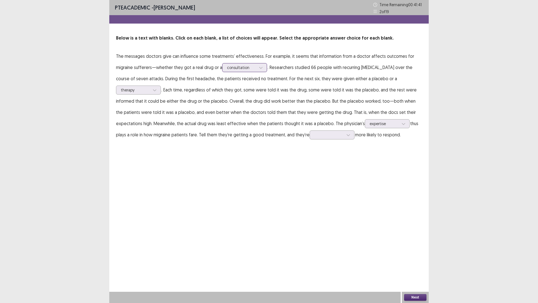
click at [262, 69] on div at bounding box center [261, 67] width 8 height 8
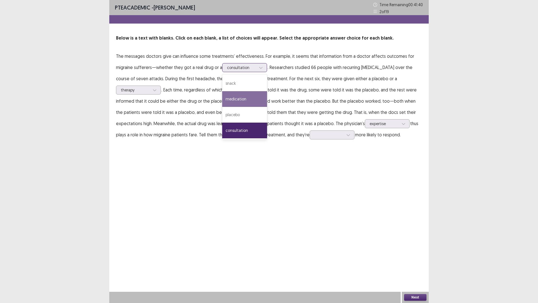
click at [250, 99] on div "medication" at bounding box center [244, 99] width 45 height 16
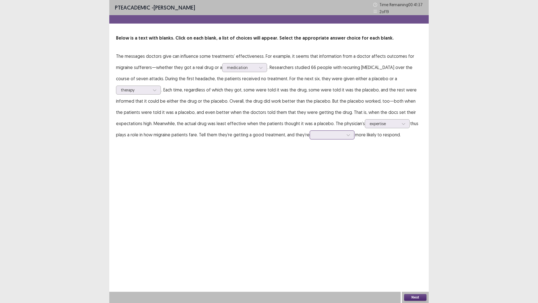
click at [347, 136] on icon at bounding box center [349, 135] width 4 height 4
click at [310, 184] on div "evidently" at bounding box center [332, 182] width 45 height 16
click at [419, 255] on button "Next" at bounding box center [415, 297] width 22 height 7
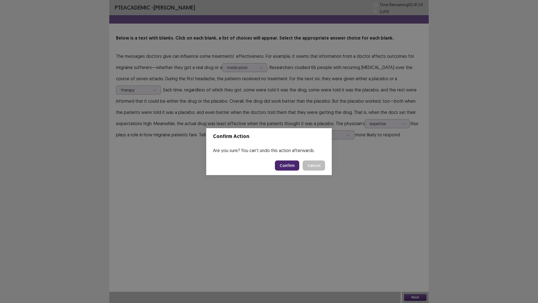
click at [290, 162] on button "Confirm" at bounding box center [287, 165] width 24 height 10
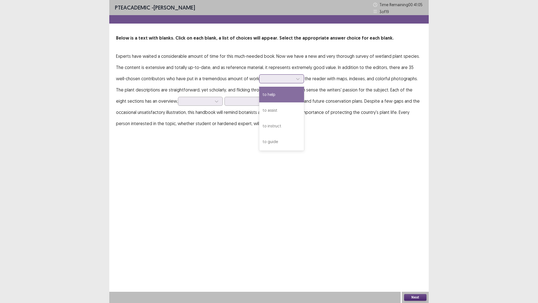
click at [296, 79] on icon at bounding box center [298, 79] width 4 height 4
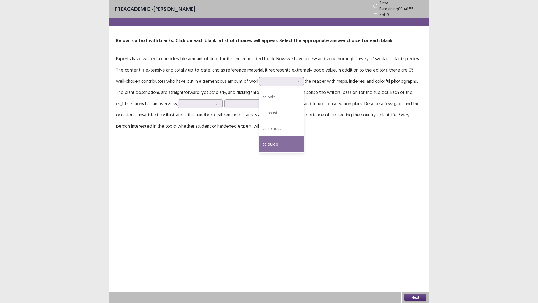
click at [269, 144] on div "to guide" at bounding box center [281, 144] width 45 height 16
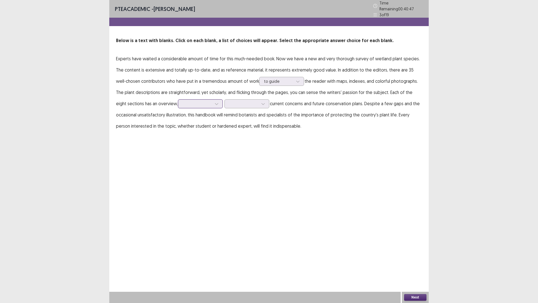
click at [213, 100] on div at bounding box center [217, 104] width 8 height 8
click at [259, 103] on div at bounding box center [263, 104] width 8 height 8
click at [215, 102] on icon at bounding box center [217, 104] width 4 height 4
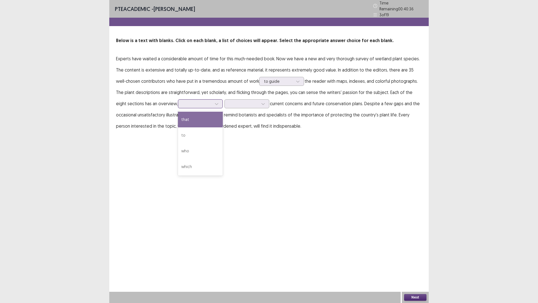
click at [180, 116] on div "that" at bounding box center [200, 120] width 45 height 16
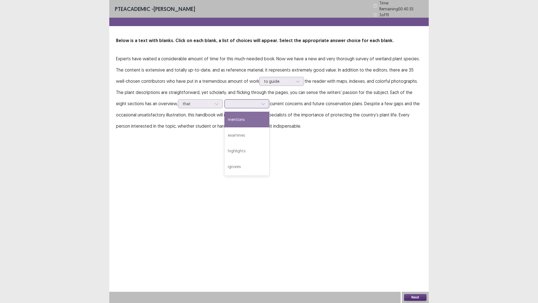
click at [261, 103] on icon at bounding box center [263, 104] width 4 height 4
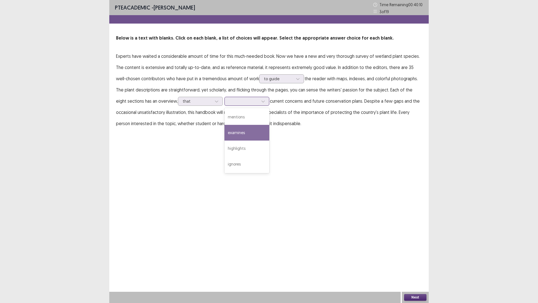
click at [246, 129] on div "examines" at bounding box center [247, 133] width 45 height 16
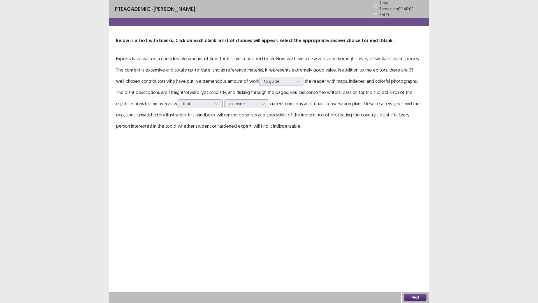
click at [538, 255] on div "PTE academic - [PERSON_NAME] Time Remaining 00 : 40 : 08 3 of 19 Below is a tex…" at bounding box center [269, 151] width 538 height 303
click at [416, 255] on button "Next" at bounding box center [415, 297] width 22 height 7
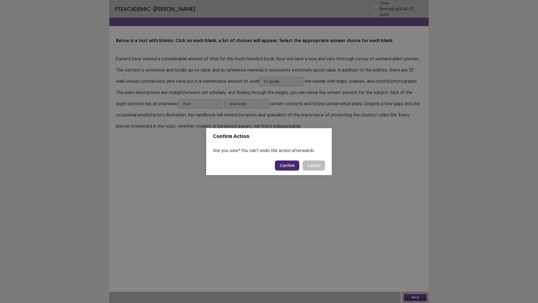
click at [296, 166] on button "Confirm" at bounding box center [287, 165] width 24 height 10
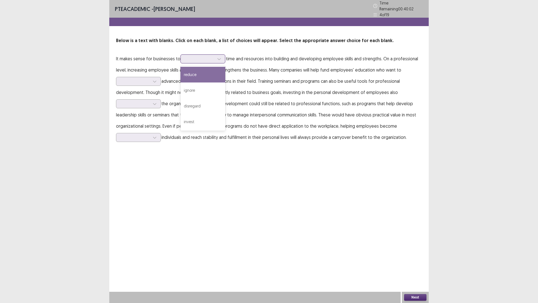
click at [217, 57] on icon at bounding box center [219, 59] width 4 height 4
click at [205, 119] on div "invest" at bounding box center [203, 122] width 45 height 16
click at [157, 78] on div at bounding box center [155, 81] width 8 height 8
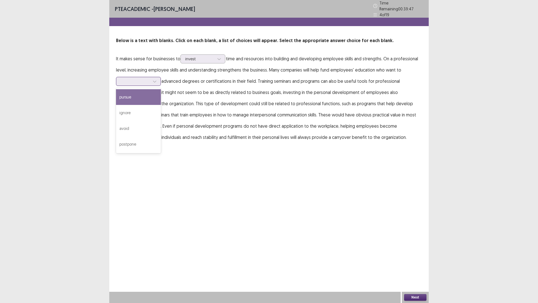
click at [149, 92] on div "pursue" at bounding box center [138, 97] width 45 height 16
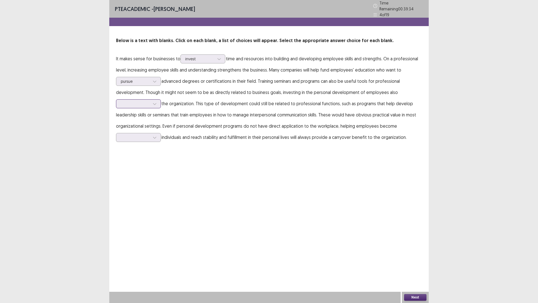
click at [154, 102] on icon at bounding box center [155, 104] width 4 height 4
click at [144, 129] on div "benefits" at bounding box center [138, 135] width 45 height 16
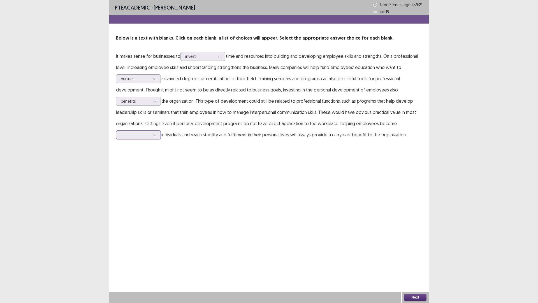
click at [156, 136] on icon at bounding box center [155, 135] width 4 height 4
click at [149, 177] on div "well-rounded" at bounding box center [138, 182] width 45 height 16
click at [418, 255] on button "Next" at bounding box center [415, 297] width 22 height 7
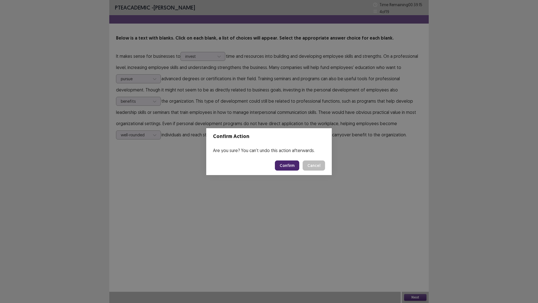
click at [293, 166] on button "Confirm" at bounding box center [287, 165] width 24 height 10
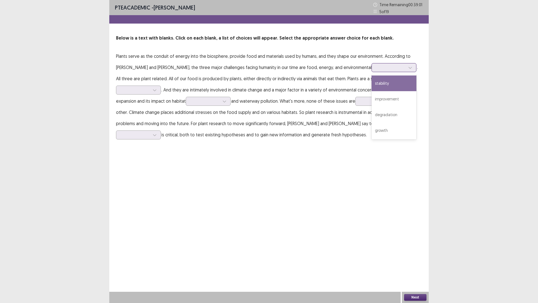
click at [409, 66] on icon at bounding box center [411, 68] width 4 height 4
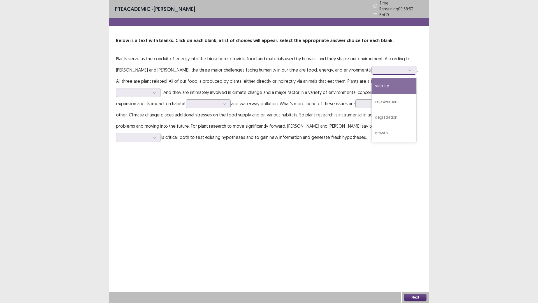
click at [372, 85] on div "stability" at bounding box center [394, 86] width 45 height 16
click at [152, 90] on div at bounding box center [155, 92] width 8 height 8
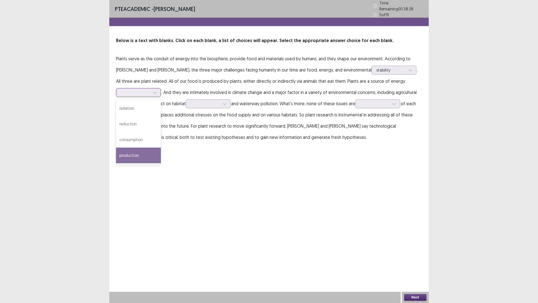
click at [130, 152] on div "production" at bounding box center [138, 155] width 45 height 16
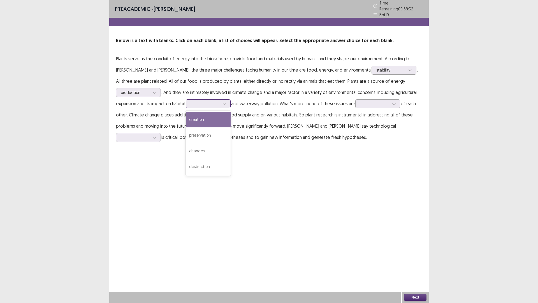
click at [225, 102] on icon at bounding box center [225, 104] width 4 height 4
click at [215, 134] on div "preservation" at bounding box center [208, 135] width 45 height 16
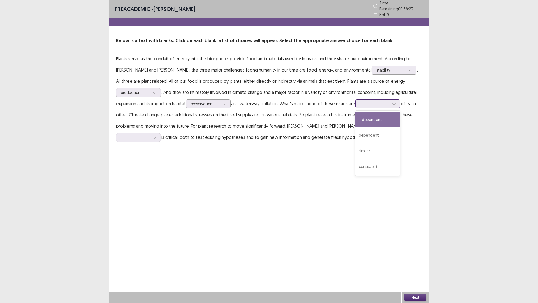
click at [394, 102] on icon at bounding box center [394, 104] width 4 height 4
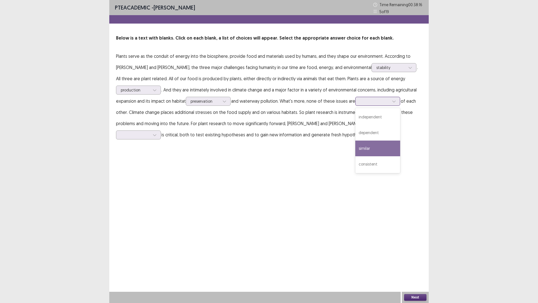
click at [374, 149] on div "similar" at bounding box center [378, 148] width 45 height 16
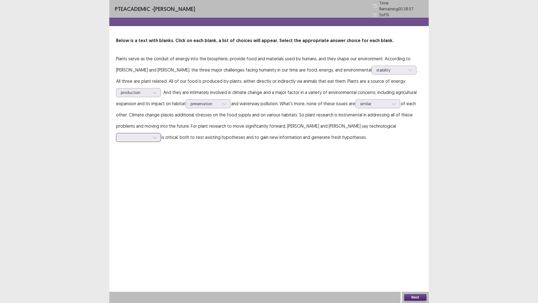
click at [157, 135] on icon at bounding box center [155, 137] width 4 height 4
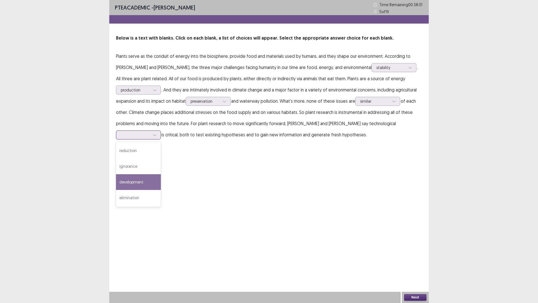
click at [161, 174] on div "development" at bounding box center [138, 182] width 45 height 16
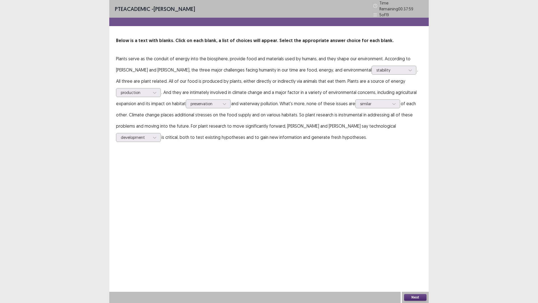
click at [418, 255] on button "Next" at bounding box center [415, 297] width 22 height 7
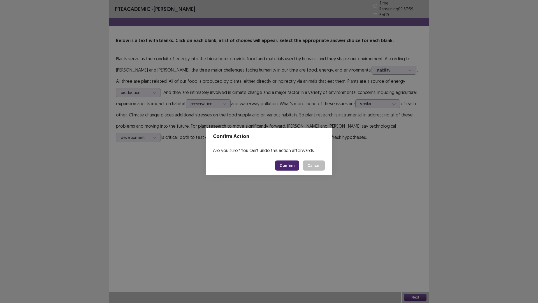
click at [291, 164] on button "Confirm" at bounding box center [287, 165] width 24 height 10
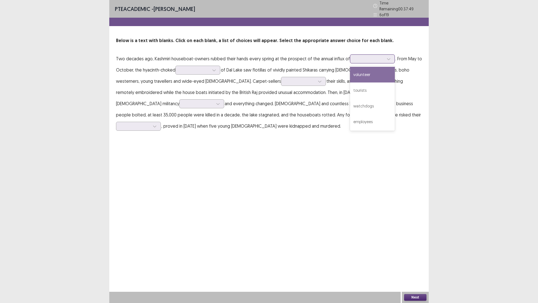
click at [389, 56] on div at bounding box center [389, 59] width 8 height 8
click at [374, 87] on div "tourists" at bounding box center [372, 90] width 45 height 16
click at [215, 70] on div at bounding box center [214, 70] width 8 height 8
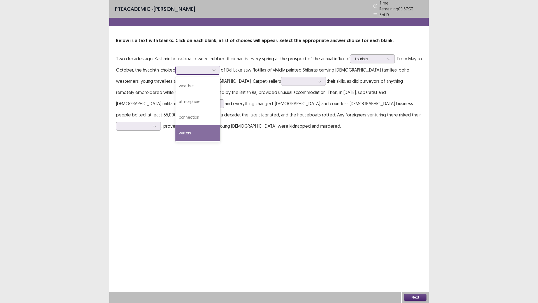
click at [199, 128] on div "waters" at bounding box center [198, 133] width 45 height 16
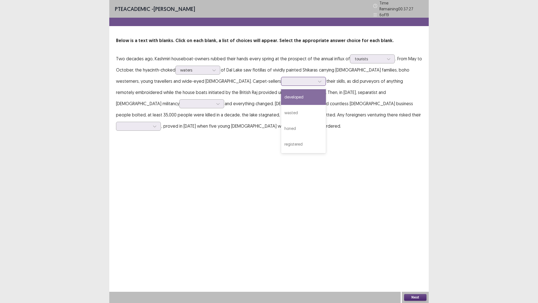
click at [316, 81] on div at bounding box center [320, 81] width 8 height 8
click at [281, 125] on div "honed" at bounding box center [303, 129] width 45 height 16
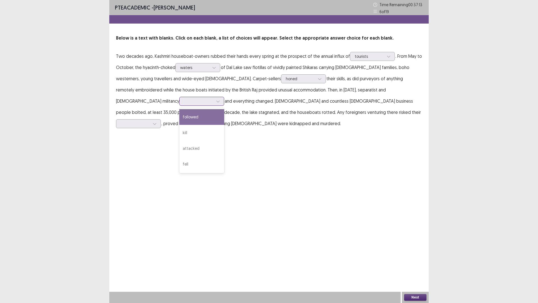
click at [220, 101] on icon at bounding box center [217, 102] width 3 height 2
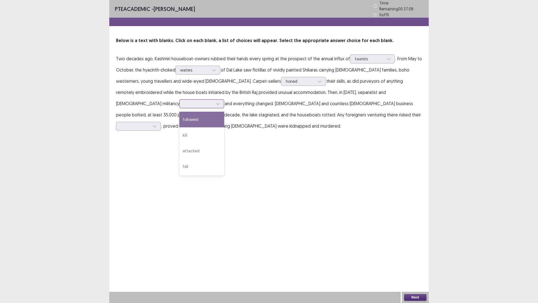
click at [224, 112] on div "followed" at bounding box center [201, 120] width 45 height 16
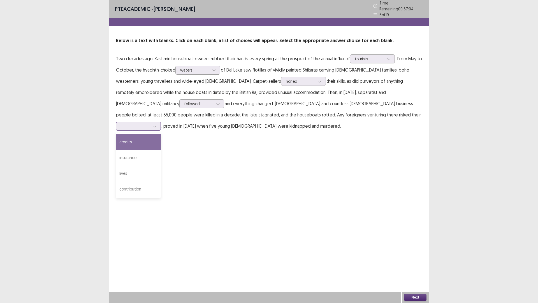
click at [157, 124] on icon at bounding box center [155, 126] width 4 height 4
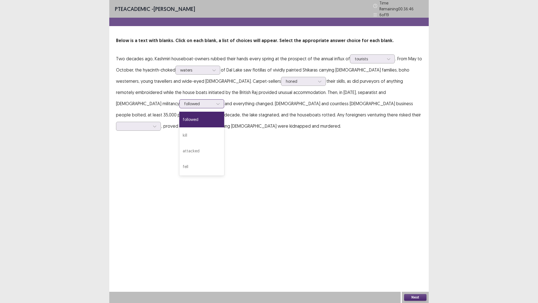
click at [222, 100] on div at bounding box center [218, 104] width 8 height 8
click at [224, 143] on div "attacked" at bounding box center [201, 151] width 45 height 16
click at [157, 124] on icon at bounding box center [155, 126] width 4 height 4
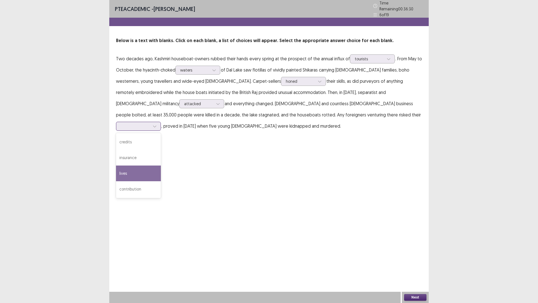
click at [161, 165] on div "lives" at bounding box center [138, 173] width 45 height 16
click at [418, 255] on button "Next" at bounding box center [415, 297] width 22 height 7
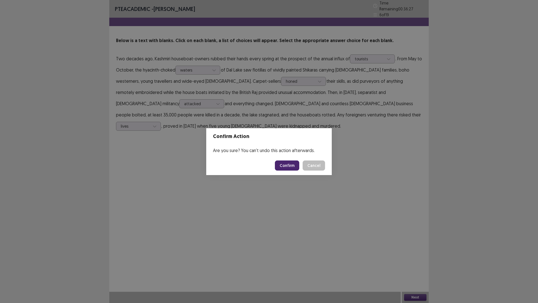
click at [288, 162] on button "Confirm" at bounding box center [287, 165] width 24 height 10
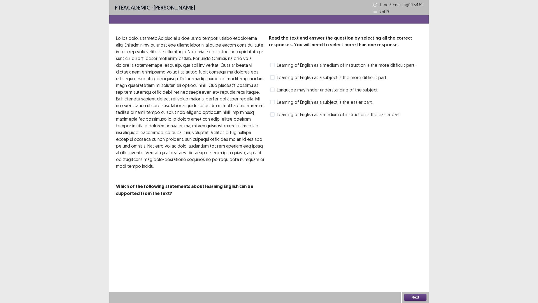
click at [273, 77] on span at bounding box center [272, 77] width 4 height 4
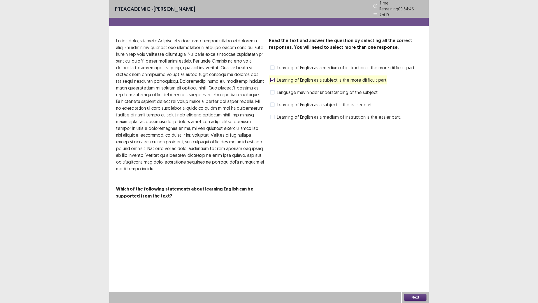
click at [418, 255] on button "Next" at bounding box center [415, 297] width 22 height 7
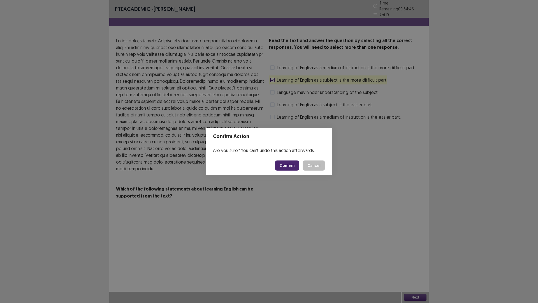
click at [296, 164] on button "Confirm" at bounding box center [287, 165] width 24 height 10
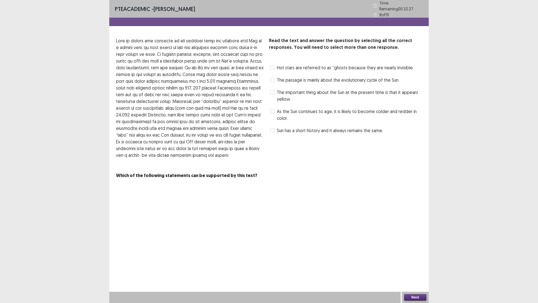
click at [274, 110] on span at bounding box center [272, 111] width 4 height 4
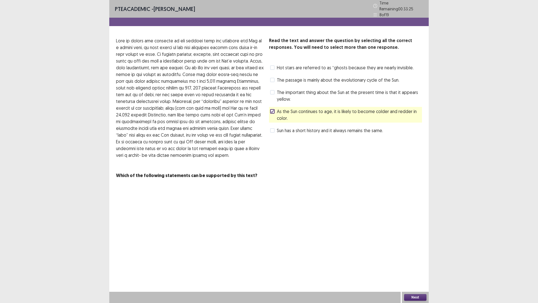
click at [416, 255] on button "Next" at bounding box center [415, 297] width 22 height 7
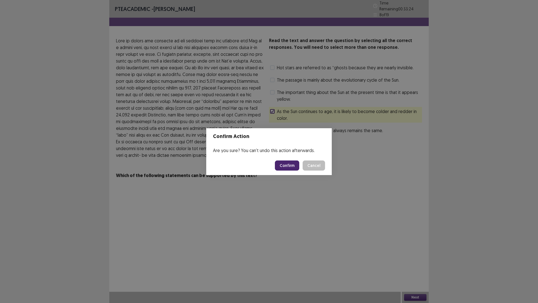
click at [296, 163] on button "Confirm" at bounding box center [287, 165] width 24 height 10
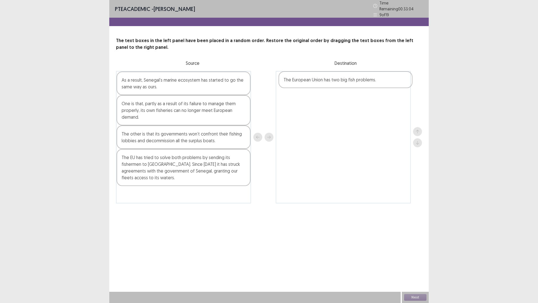
drag, startPoint x: 217, startPoint y: 134, endPoint x: 381, endPoint y: 82, distance: 172.4
click at [381, 82] on div "As a result, Senegal’s marine ecosystem has started to go the same way as ours.…" at bounding box center [269, 137] width 306 height 132
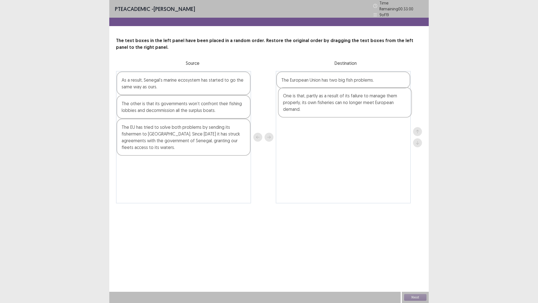
drag, startPoint x: 174, startPoint y: 114, endPoint x: 338, endPoint y: 109, distance: 163.8
click at [338, 109] on div "As a result, Senegal’s marine ecosystem has started to go the same way as ours.…" at bounding box center [269, 137] width 306 height 132
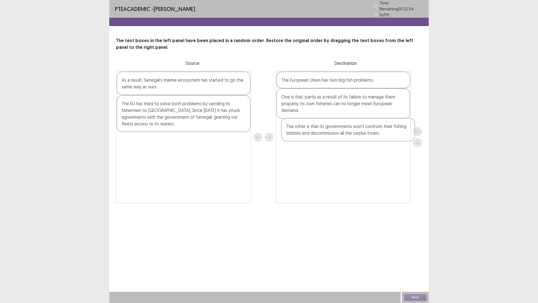
drag, startPoint x: 218, startPoint y: 105, endPoint x: 384, endPoint y: 130, distance: 168.0
click at [384, 130] on div "As a result, Senegal’s marine ecosystem has started to go the same way as ours.…" at bounding box center [269, 137] width 306 height 132
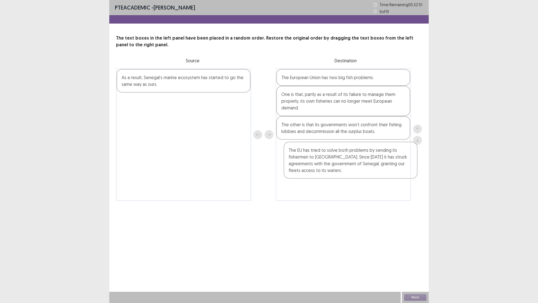
drag, startPoint x: 201, startPoint y: 119, endPoint x: 369, endPoint y: 169, distance: 175.5
click at [369, 169] on div "As a result, Senegal’s marine ecosystem has started to go the same way as ours.…" at bounding box center [269, 134] width 306 height 132
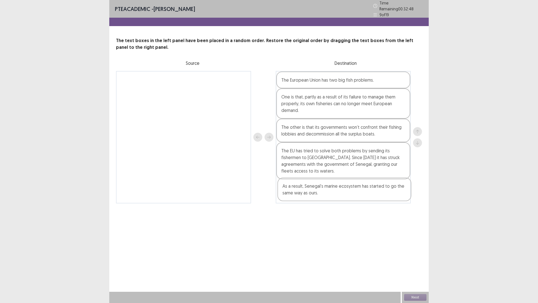
drag, startPoint x: 192, startPoint y: 85, endPoint x: 354, endPoint y: 196, distance: 196.8
click at [354, 196] on div "As a result, Senegal’s marine ecosystem has started to go the same way as ours.…" at bounding box center [269, 137] width 306 height 132
click at [415, 255] on button "Next" at bounding box center [415, 297] width 22 height 7
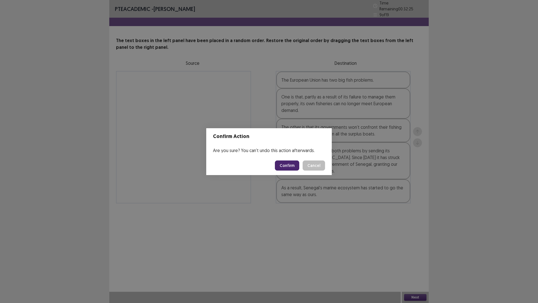
click at [296, 167] on button "Confirm" at bounding box center [287, 165] width 24 height 10
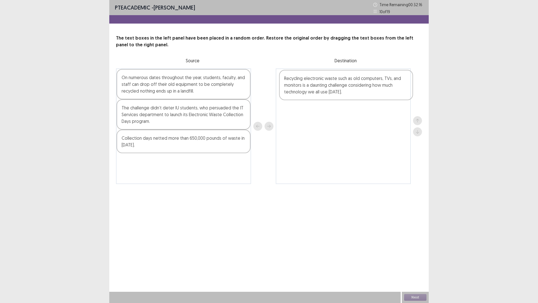
drag, startPoint x: 189, startPoint y: 173, endPoint x: 354, endPoint y: 88, distance: 185.6
click at [354, 88] on div "On numerous dates throughout the year, students, faculty, and staff can drop of…" at bounding box center [269, 126] width 306 height 116
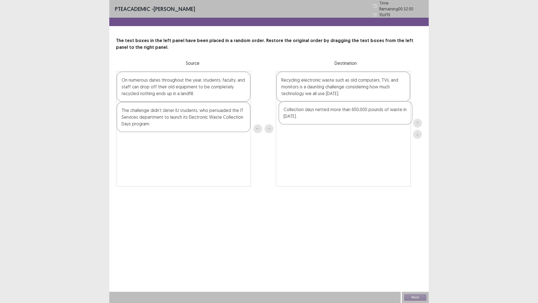
drag, startPoint x: 179, startPoint y: 146, endPoint x: 344, endPoint y: 117, distance: 167.4
click at [344, 117] on div "On numerous dates throughout the year, students, faculty, and staff can drop of…" at bounding box center [269, 129] width 306 height 116
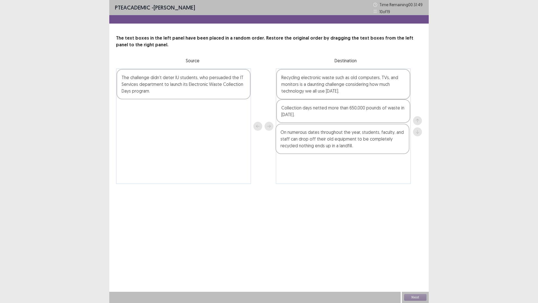
drag, startPoint x: 202, startPoint y: 93, endPoint x: 365, endPoint y: 149, distance: 171.8
click at [365, 149] on div "On numerous dates throughout the year, students, faculty, and staff can drop of…" at bounding box center [269, 126] width 306 height 116
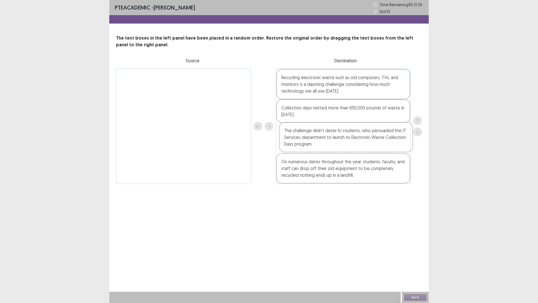
drag, startPoint x: 204, startPoint y: 94, endPoint x: 374, endPoint y: 151, distance: 180.3
click at [374, 151] on div "The challenge didn’t deter IU students, who persuaded the IT Services departmen…" at bounding box center [269, 126] width 306 height 116
drag, startPoint x: 345, startPoint y: 129, endPoint x: 344, endPoint y: 106, distance: 23.3
click at [344, 106] on div "Recycling electronic waste such as old computers, TVs, and monitors is a daunti…" at bounding box center [343, 126] width 135 height 116
click at [417, 255] on button "Next" at bounding box center [415, 297] width 22 height 7
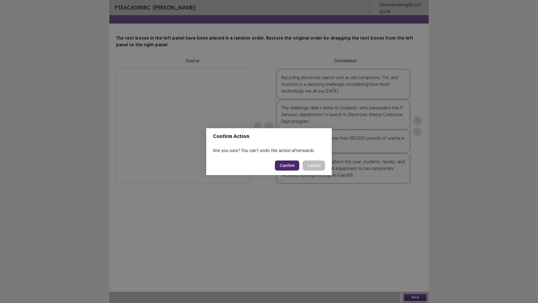
click at [296, 166] on button "Confirm" at bounding box center [287, 165] width 24 height 10
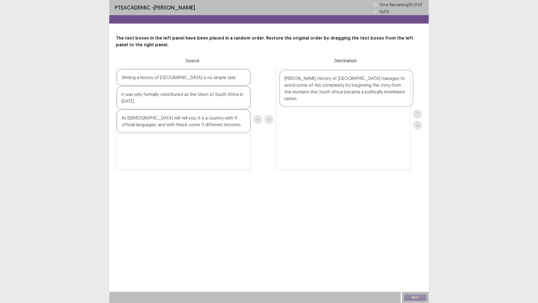
drag, startPoint x: 174, startPoint y: 100, endPoint x: 336, endPoint y: 102, distance: 161.8
click at [337, 101] on div "[PERSON_NAME] History of [GEOGRAPHIC_DATA] manages to avoid some of this comple…" at bounding box center [269, 119] width 306 height 102
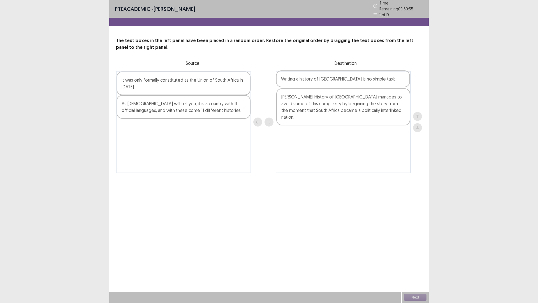
drag, startPoint x: 174, startPoint y: 81, endPoint x: 336, endPoint y: 83, distance: 161.2
click at [336, 83] on div "Writing a history of [GEOGRAPHIC_DATA] is no simple task. It was only formally …" at bounding box center [269, 122] width 306 height 102
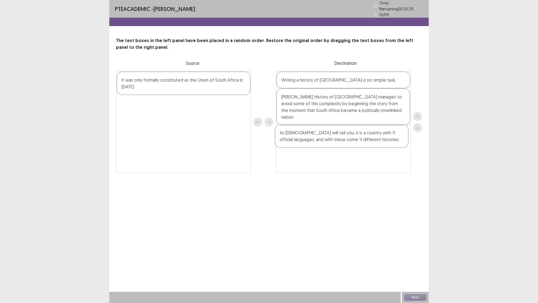
drag, startPoint x: 208, startPoint y: 96, endPoint x: 368, endPoint y: 128, distance: 163.3
click at [368, 128] on div "It was only formally constituted as the Union of South Africa in [DATE]. As [DE…" at bounding box center [269, 122] width 306 height 102
drag, startPoint x: 218, startPoint y: 84, endPoint x: 381, endPoint y: 164, distance: 181.6
click at [381, 164] on div "It was only formally constituted as the Union of South Africa in [DATE]. Writin…" at bounding box center [269, 122] width 306 height 102
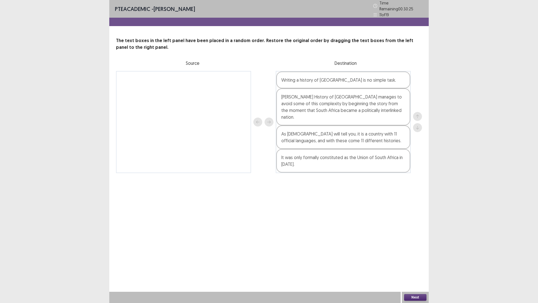
click at [411, 255] on button "Next" at bounding box center [415, 297] width 22 height 7
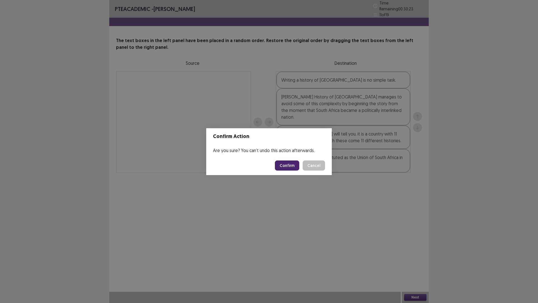
click at [284, 164] on button "Confirm" at bounding box center [287, 165] width 24 height 10
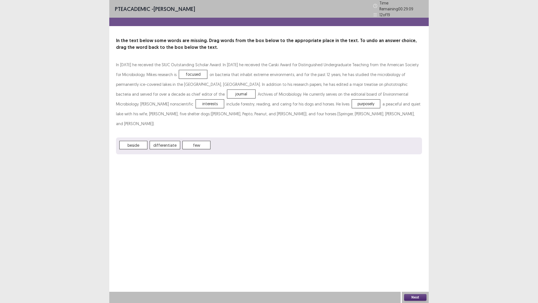
click at [422, 255] on button "Next" at bounding box center [415, 297] width 22 height 7
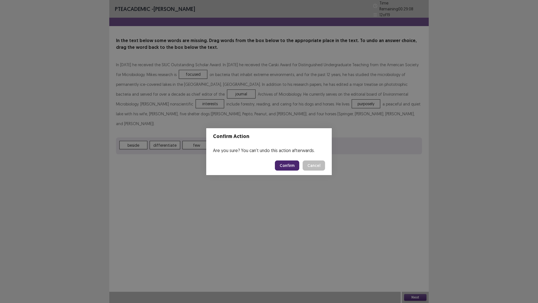
click at [294, 163] on button "Confirm" at bounding box center [287, 165] width 24 height 10
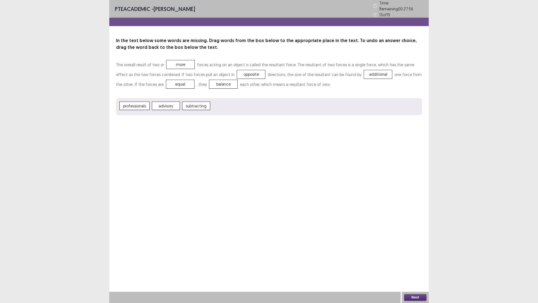
click at [422, 255] on button "Next" at bounding box center [415, 297] width 22 height 7
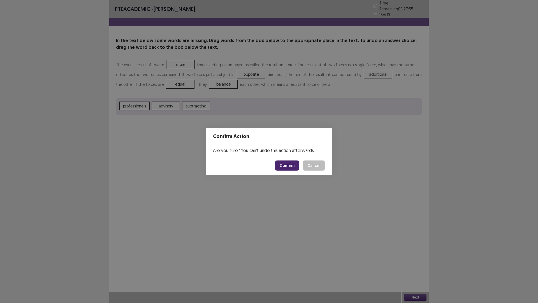
click at [296, 168] on button "Confirm" at bounding box center [287, 165] width 24 height 10
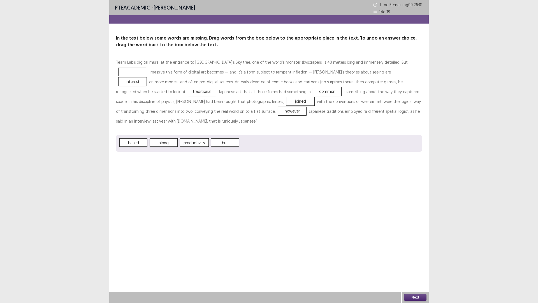
drag, startPoint x: 178, startPoint y: 134, endPoint x: 385, endPoint y: 68, distance: 217.6
click at [385, 68] on div "Team Lab’s digital mural at the entrance to [GEOGRAPHIC_DATA]’s Sky tree, one o…" at bounding box center [269, 104] width 306 height 94
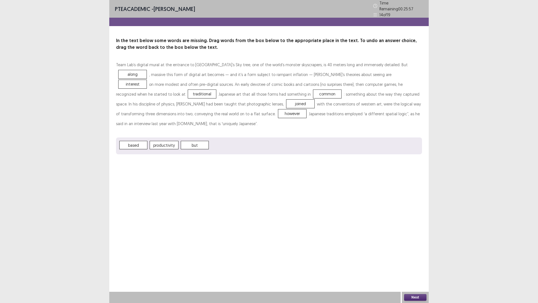
click at [416, 255] on button "Next" at bounding box center [415, 297] width 22 height 7
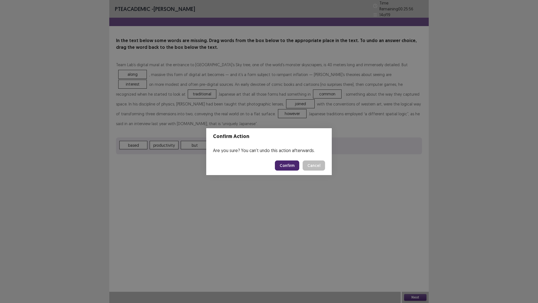
click at [289, 163] on button "Confirm" at bounding box center [287, 165] width 24 height 10
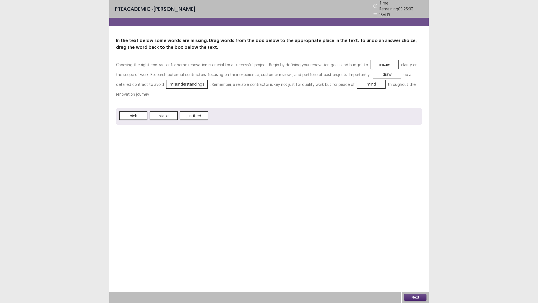
click at [416, 255] on button "Next" at bounding box center [415, 297] width 22 height 7
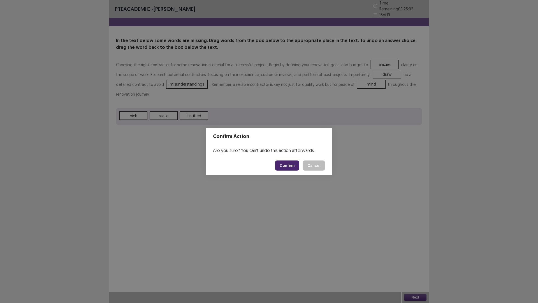
click at [289, 165] on button "Confirm" at bounding box center [287, 165] width 24 height 10
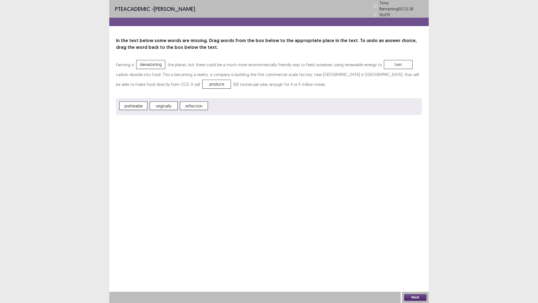
click at [414, 255] on button "Next" at bounding box center [415, 297] width 22 height 7
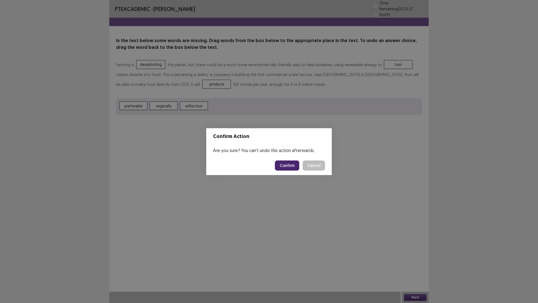
click at [292, 165] on button "Confirm" at bounding box center [287, 165] width 24 height 10
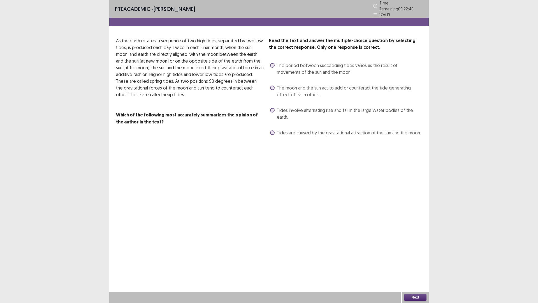
click at [273, 63] on span at bounding box center [272, 65] width 4 height 4
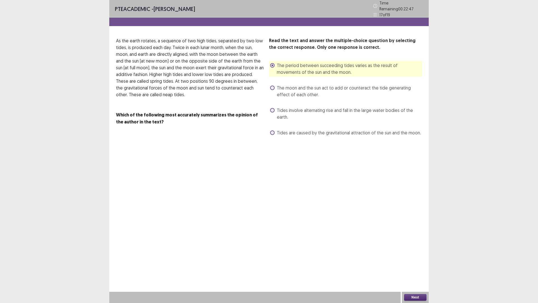
click at [415, 255] on button "Next" at bounding box center [415, 297] width 22 height 7
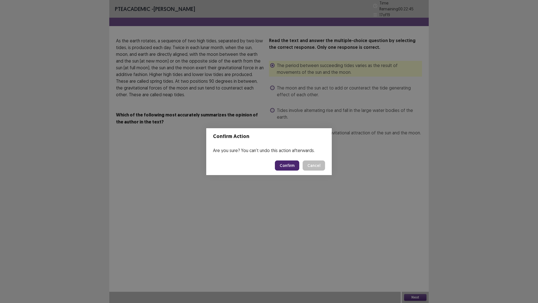
click at [294, 163] on button "Confirm" at bounding box center [287, 165] width 24 height 10
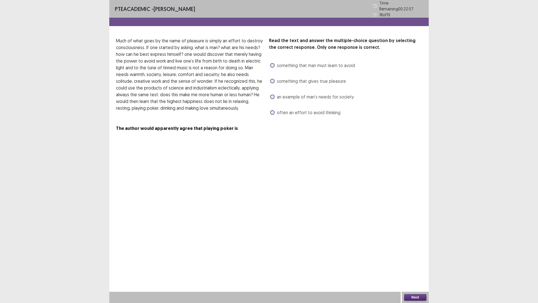
click at [273, 79] on span at bounding box center [272, 81] width 4 height 4
click at [421, 255] on button "Next" at bounding box center [415, 297] width 22 height 7
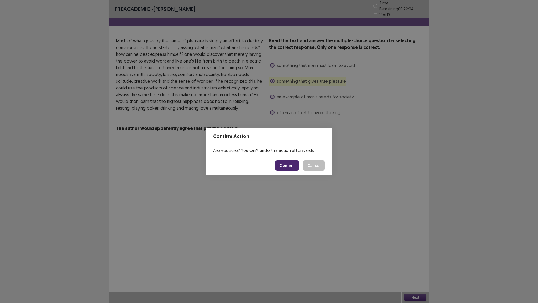
click at [292, 167] on button "Confirm" at bounding box center [287, 165] width 24 height 10
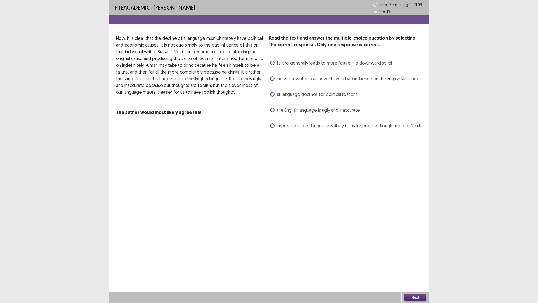
click at [273, 126] on span at bounding box center [272, 125] width 4 height 4
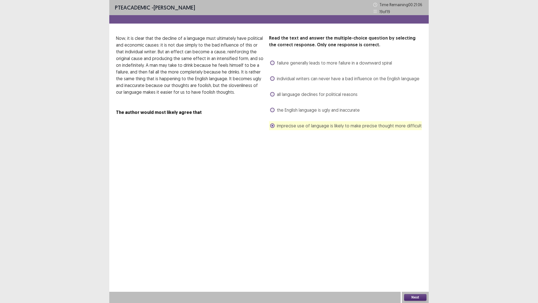
click at [422, 255] on button "Next" at bounding box center [415, 297] width 22 height 7
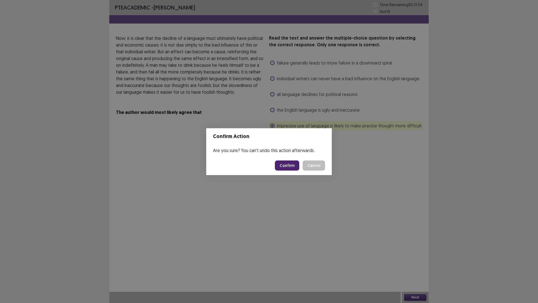
click at [287, 164] on button "Confirm" at bounding box center [287, 165] width 24 height 10
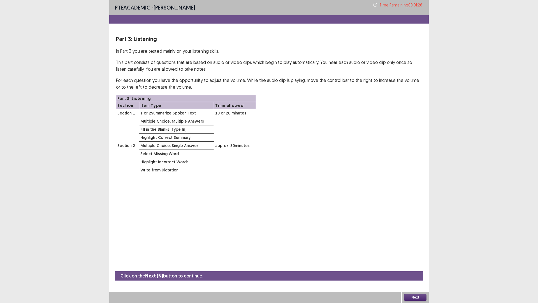
click at [419, 255] on button "Next" at bounding box center [415, 297] width 22 height 7
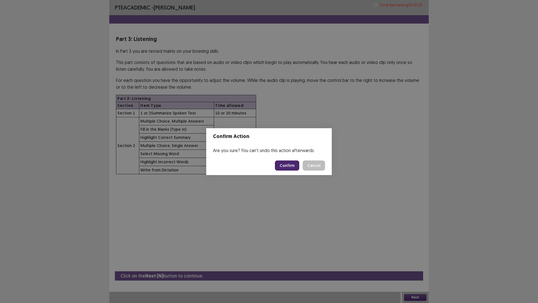
click at [297, 166] on button "Confirm" at bounding box center [287, 165] width 24 height 10
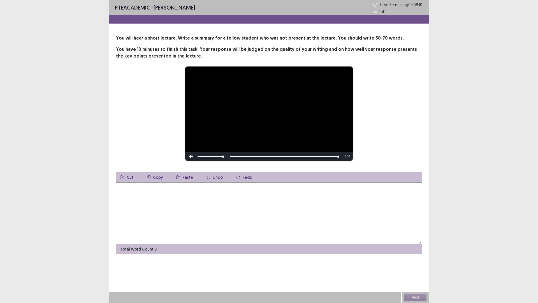
click at [128, 191] on textarea at bounding box center [269, 213] width 306 height 62
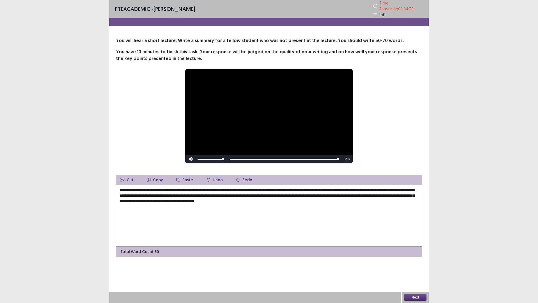
drag, startPoint x: 356, startPoint y: 193, endPoint x: 422, endPoint y: 194, distance: 65.9
click at [421, 193] on textarea "**********" at bounding box center [269, 216] width 306 height 62
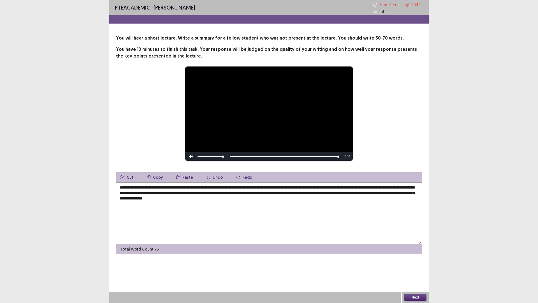
drag, startPoint x: 130, startPoint y: 192, endPoint x: 138, endPoint y: 192, distance: 8.1
click at [138, 192] on textarea "**********" at bounding box center [269, 213] width 306 height 62
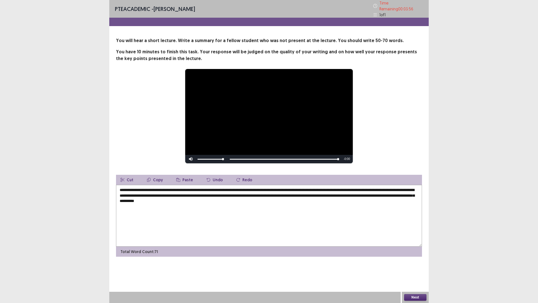
drag, startPoint x: 119, startPoint y: 192, endPoint x: 387, endPoint y: 188, distance: 268.4
click at [387, 188] on textarea "**********" at bounding box center [269, 216] width 306 height 62
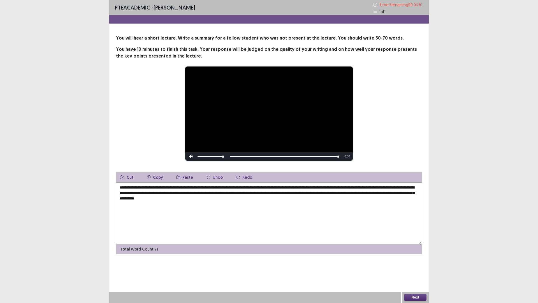
drag, startPoint x: 397, startPoint y: 188, endPoint x: 128, endPoint y: 193, distance: 268.9
click at [128, 193] on textarea "**********" at bounding box center [269, 213] width 306 height 62
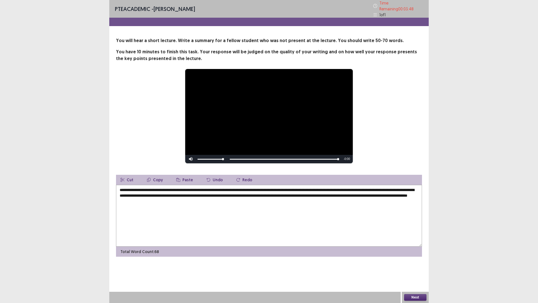
click at [157, 195] on textarea "**********" at bounding box center [269, 216] width 306 height 62
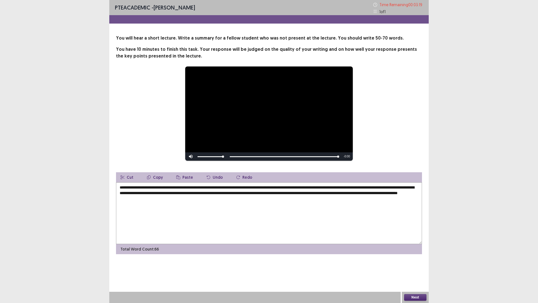
type textarea "**********"
click at [416, 255] on button "Next" at bounding box center [415, 297] width 22 height 7
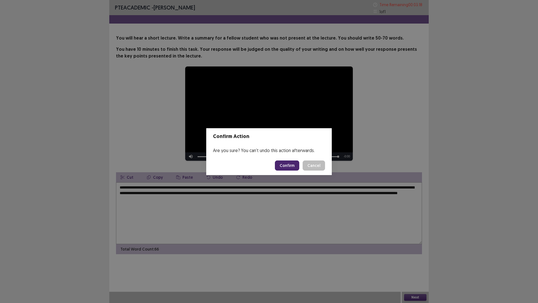
click at [289, 163] on button "Confirm" at bounding box center [287, 165] width 24 height 10
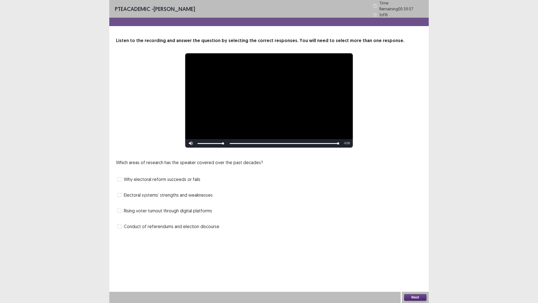
click at [121, 208] on span at bounding box center [119, 210] width 4 height 4
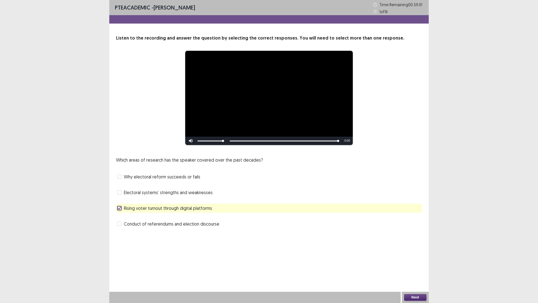
click at [418, 255] on button "Next" at bounding box center [415, 297] width 22 height 7
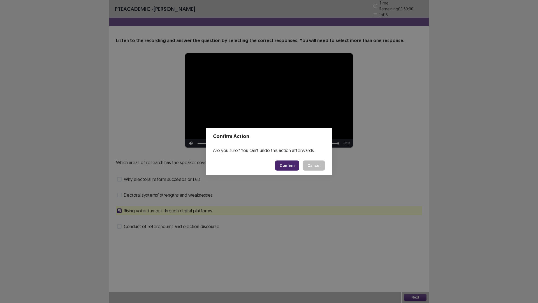
click at [293, 166] on button "Confirm" at bounding box center [287, 165] width 24 height 10
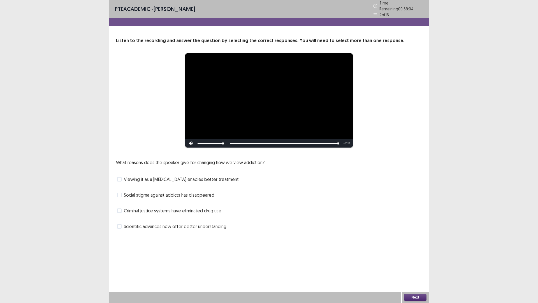
click at [120, 224] on span at bounding box center [119, 226] width 4 height 4
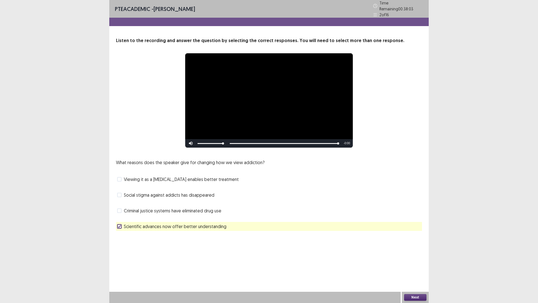
click at [419, 255] on button "Next" at bounding box center [415, 297] width 22 height 7
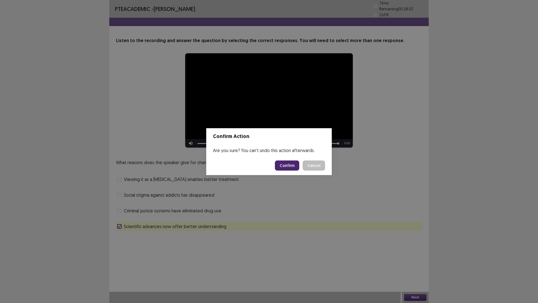
click at [281, 163] on button "Confirm" at bounding box center [287, 165] width 24 height 10
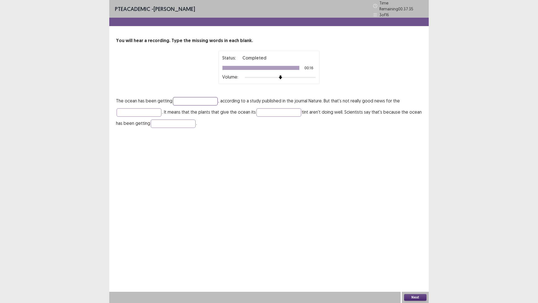
click at [190, 101] on input "text" at bounding box center [195, 101] width 45 height 8
type input "*****"
click at [148, 108] on input "text" at bounding box center [139, 112] width 45 height 8
type input "******"
click at [286, 113] on input "text" at bounding box center [279, 112] width 45 height 8
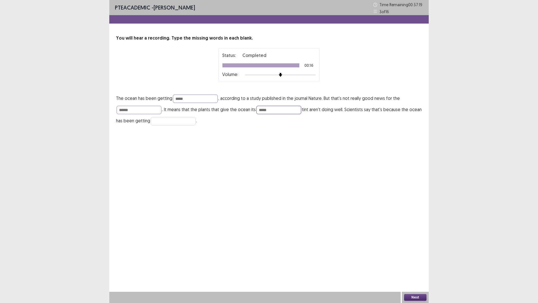
type input "*****"
click at [172, 122] on input "text" at bounding box center [173, 121] width 45 height 8
type input "******"
click at [422, 255] on button "Next" at bounding box center [415, 297] width 22 height 7
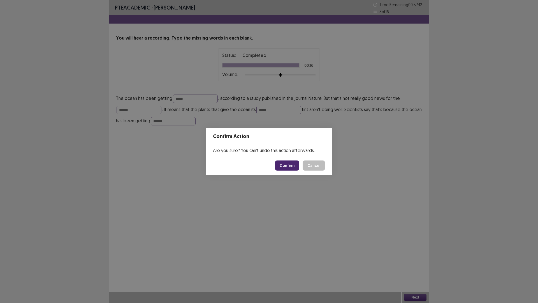
click at [288, 165] on button "Confirm" at bounding box center [287, 165] width 24 height 10
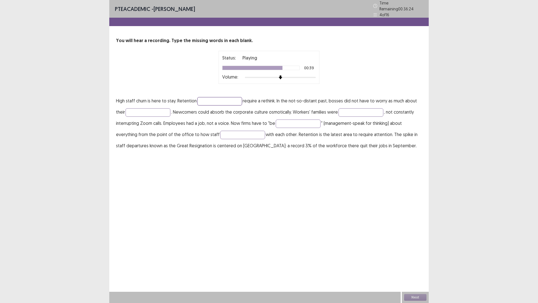
click at [210, 98] on input "text" at bounding box center [219, 101] width 45 height 8
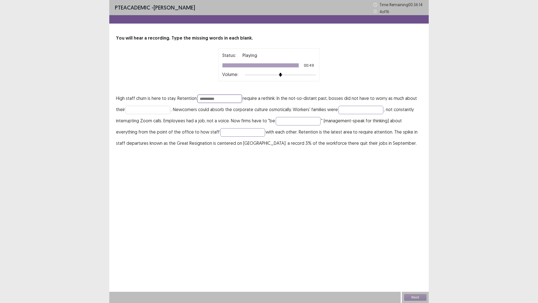
type input "**********"
click at [150, 109] on input "text" at bounding box center [148, 110] width 45 height 8
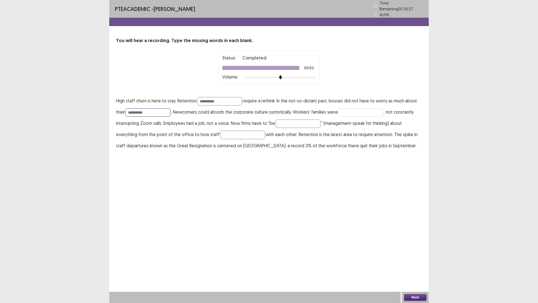
type input "**********"
click at [345, 110] on input "text" at bounding box center [361, 112] width 45 height 8
type input "*********"
click at [296, 119] on input "text" at bounding box center [298, 123] width 45 height 8
type input "**********"
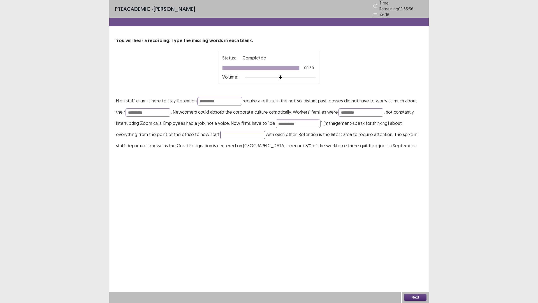
click at [227, 135] on input "text" at bounding box center [242, 135] width 45 height 8
type input "**********"
click at [420, 255] on button "Next" at bounding box center [415, 297] width 22 height 7
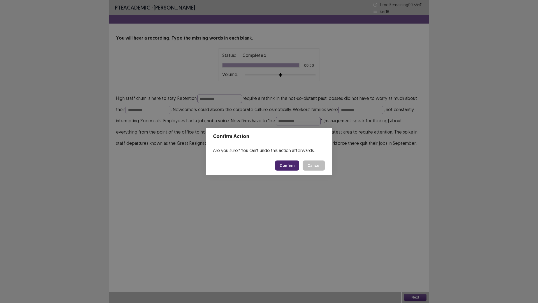
click at [293, 165] on button "Confirm" at bounding box center [287, 165] width 24 height 10
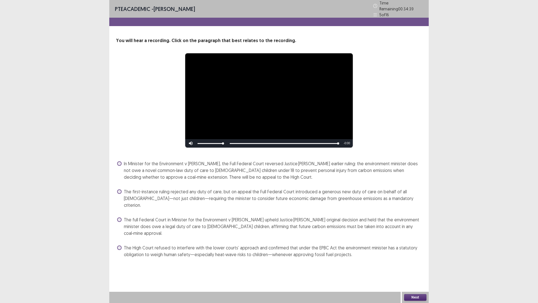
click at [120, 161] on span at bounding box center [119, 163] width 4 height 4
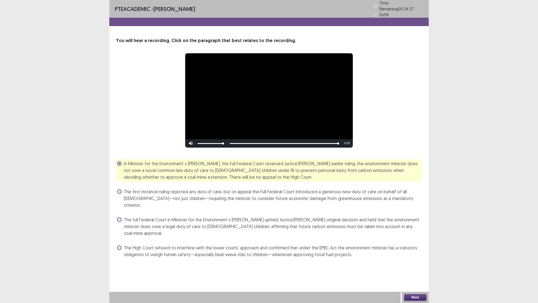
click at [419, 255] on button "Next" at bounding box center [415, 297] width 22 height 7
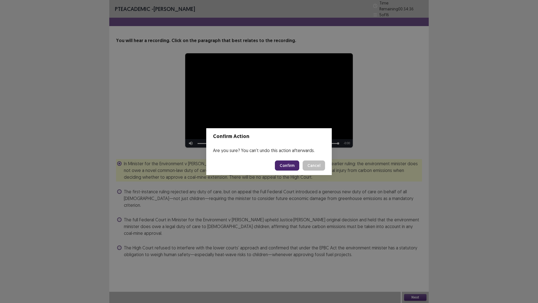
click at [290, 166] on button "Confirm" at bounding box center [287, 165] width 24 height 10
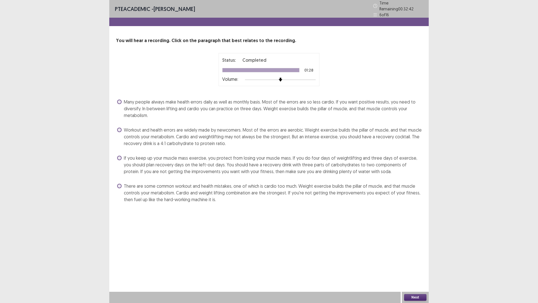
click at [120, 128] on span at bounding box center [119, 130] width 4 height 4
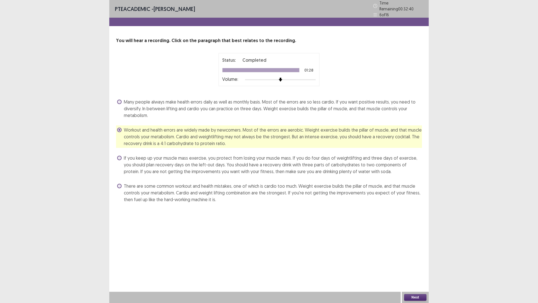
click at [422, 255] on button "Next" at bounding box center [415, 297] width 22 height 7
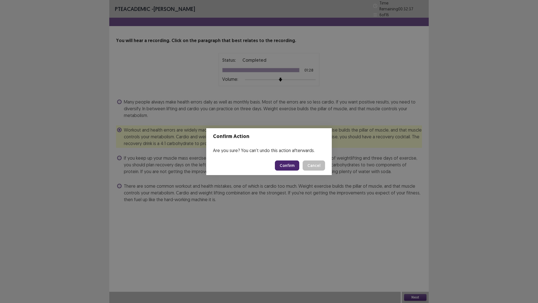
click at [285, 165] on button "Confirm" at bounding box center [287, 165] width 24 height 10
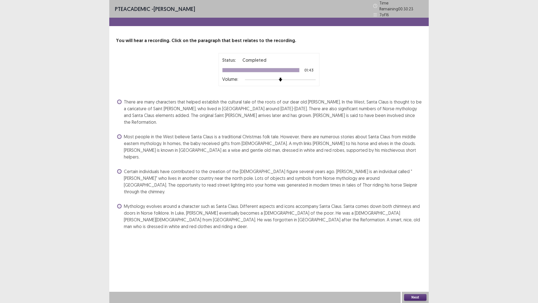
click at [120, 100] on span at bounding box center [119, 102] width 4 height 4
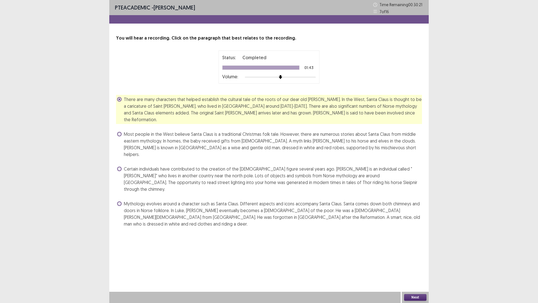
click at [422, 255] on button "Next" at bounding box center [415, 297] width 22 height 7
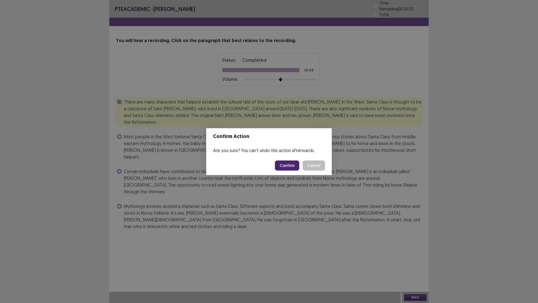
click at [293, 165] on button "Confirm" at bounding box center [287, 165] width 24 height 10
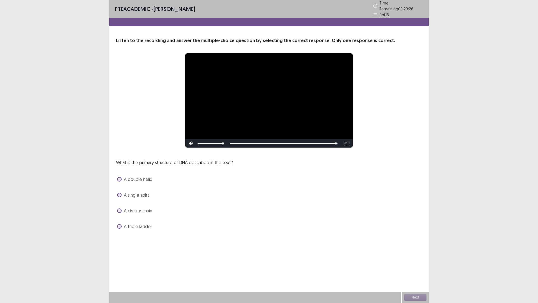
click at [119, 177] on span at bounding box center [119, 179] width 4 height 4
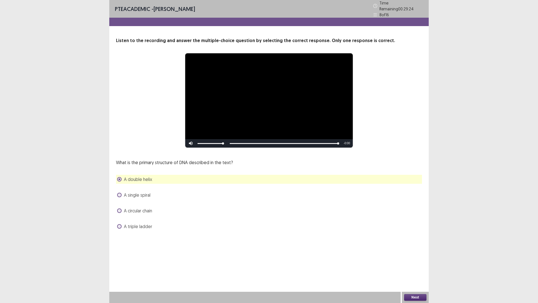
click at [411, 255] on button "Next" at bounding box center [415, 297] width 22 height 7
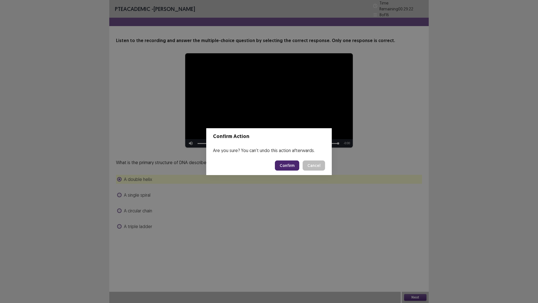
click at [295, 164] on button "Confirm" at bounding box center [287, 165] width 24 height 10
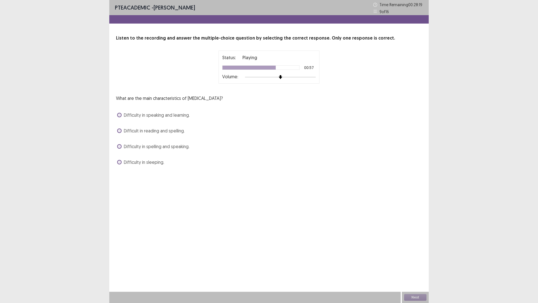
click at [120, 115] on span at bounding box center [119, 115] width 4 height 4
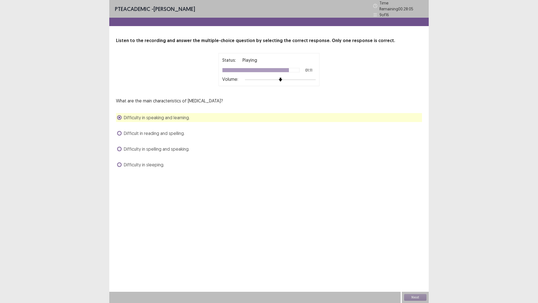
click at [120, 131] on span at bounding box center [119, 133] width 4 height 4
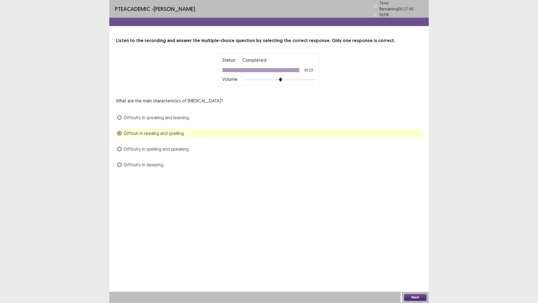
click at [416, 255] on button "Next" at bounding box center [415, 297] width 22 height 7
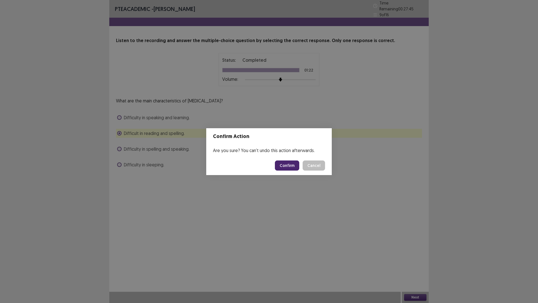
click at [287, 167] on button "Confirm" at bounding box center [287, 165] width 24 height 10
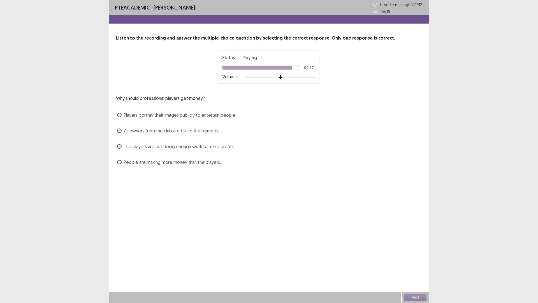
click at [119, 115] on span at bounding box center [119, 115] width 4 height 4
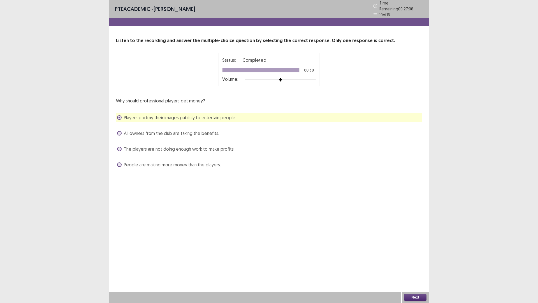
click at [414, 255] on button "Next" at bounding box center [415, 297] width 22 height 7
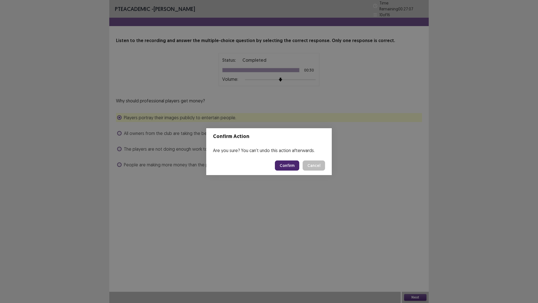
click at [292, 165] on button "Confirm" at bounding box center [287, 165] width 24 height 10
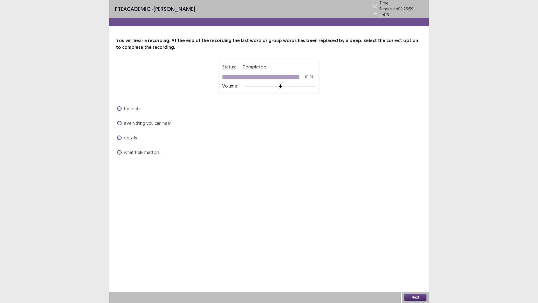
click at [120, 150] on span at bounding box center [119, 152] width 4 height 4
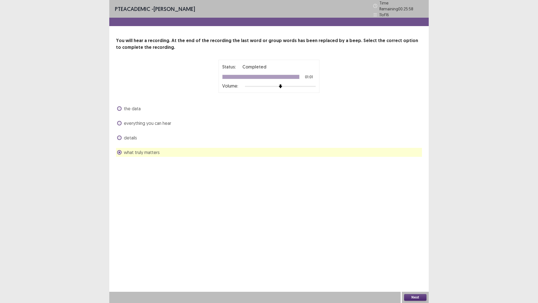
click at [412, 255] on button "Next" at bounding box center [415, 297] width 22 height 7
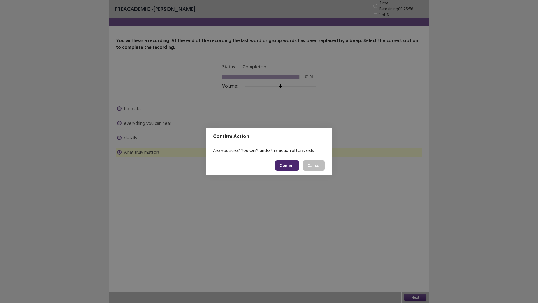
click at [286, 163] on button "Confirm" at bounding box center [287, 165] width 24 height 10
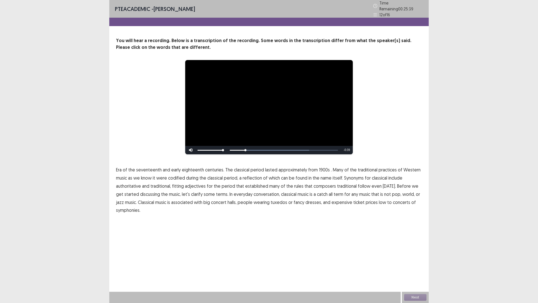
click at [321, 167] on span "1900s" at bounding box center [324, 169] width 11 height 7
click at [198, 184] on span "adjectives" at bounding box center [195, 186] width 21 height 7
click at [395, 199] on span "concerts" at bounding box center [401, 202] width 17 height 7
click at [417, 255] on button "Next" at bounding box center [415, 297] width 22 height 7
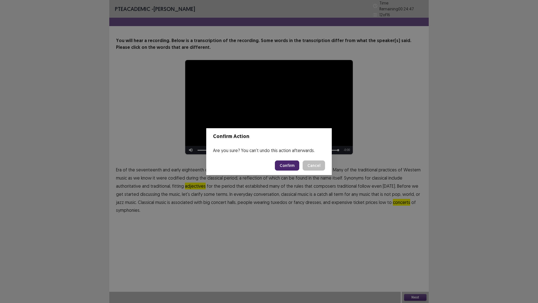
click at [292, 163] on button "Confirm" at bounding box center [287, 165] width 24 height 10
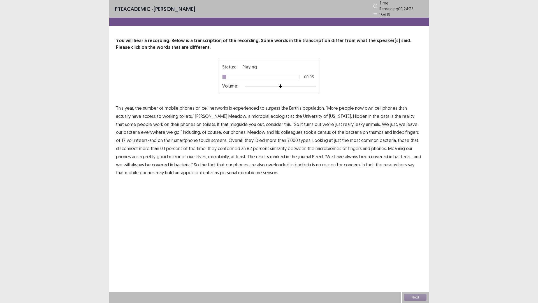
click at [251, 106] on span "experienced" at bounding box center [246, 108] width 26 height 7
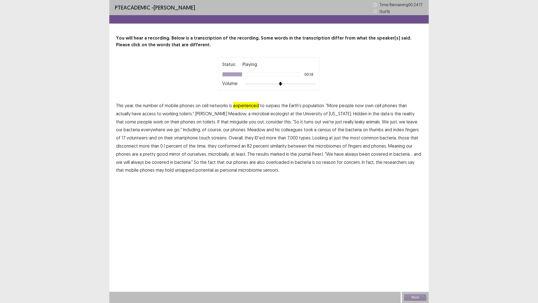
click at [230, 122] on span "misguide" at bounding box center [239, 121] width 18 height 7
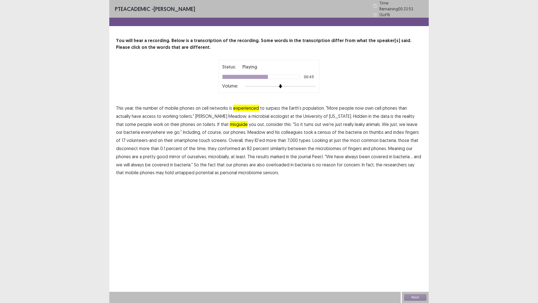
click at [138, 145] on span "disconnect" at bounding box center [127, 148] width 22 height 7
click at [218, 146] on span "conformed" at bounding box center [229, 148] width 22 height 7
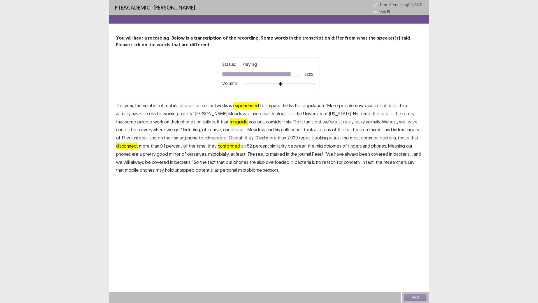
click at [266, 164] on span "overloaded" at bounding box center [278, 162] width 24 height 7
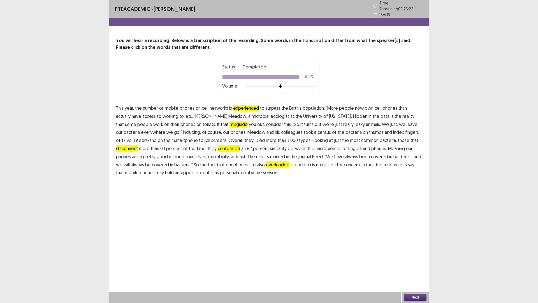
click at [416, 255] on button "Next" at bounding box center [415, 297] width 22 height 7
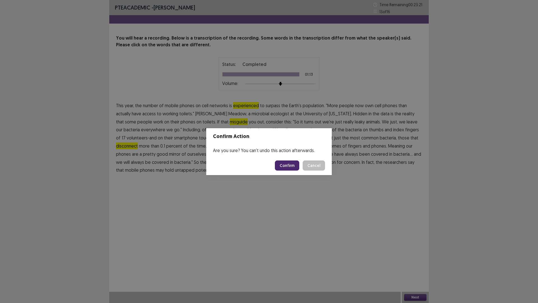
click at [282, 165] on button "Confirm" at bounding box center [287, 165] width 24 height 10
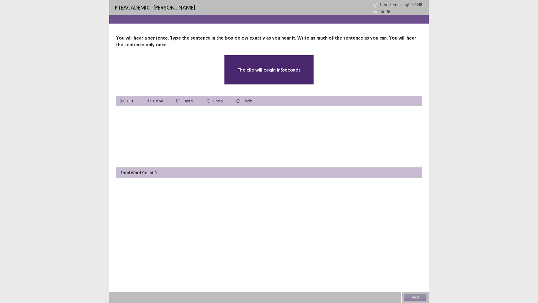
click at [132, 121] on textarea at bounding box center [269, 137] width 306 height 62
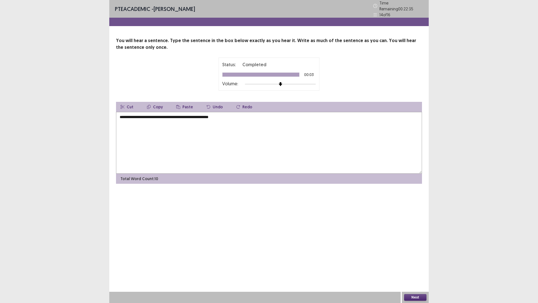
type textarea "**********"
click at [417, 255] on button "Next" at bounding box center [415, 297] width 22 height 7
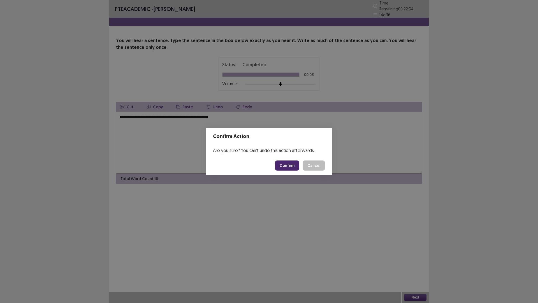
click at [289, 164] on button "Confirm" at bounding box center [287, 165] width 24 height 10
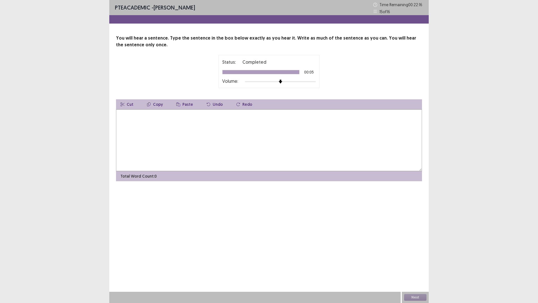
click at [207, 128] on textarea at bounding box center [269, 140] width 306 height 62
click at [179, 115] on textarea "**********" at bounding box center [269, 140] width 306 height 62
click at [197, 114] on textarea "**********" at bounding box center [269, 140] width 306 height 62
click at [201, 117] on textarea "**********" at bounding box center [269, 140] width 306 height 62
click at [175, 116] on textarea "**********" at bounding box center [269, 140] width 306 height 62
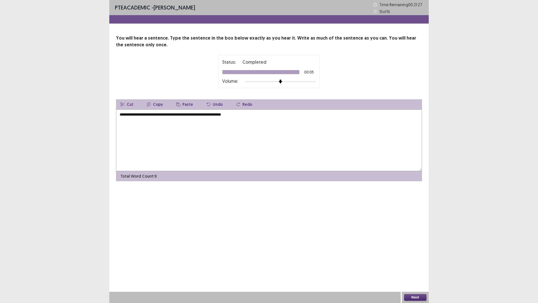
type textarea "**********"
click at [420, 255] on button "Next" at bounding box center [415, 297] width 22 height 7
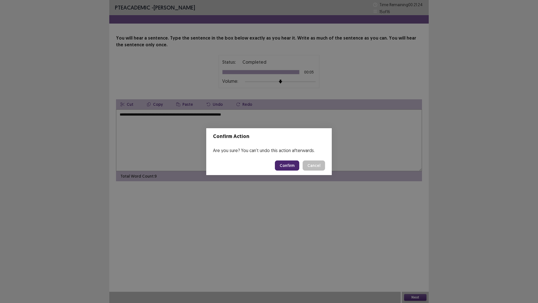
click at [294, 167] on button "Confirm" at bounding box center [287, 165] width 24 height 10
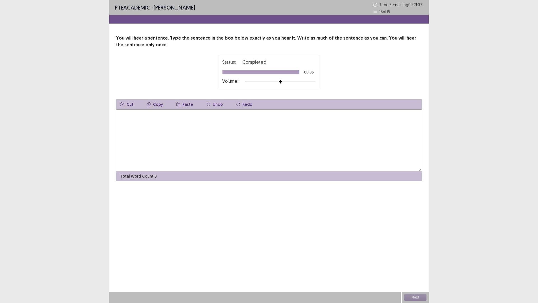
click at [176, 123] on textarea at bounding box center [269, 140] width 306 height 62
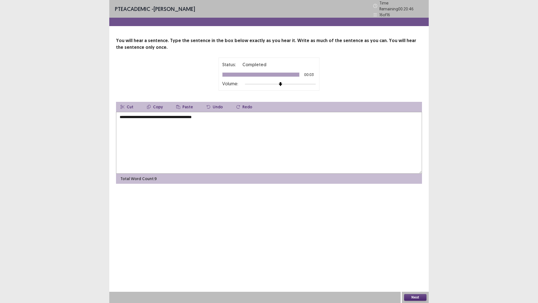
type textarea "**********"
click at [420, 255] on button "Next" at bounding box center [415, 297] width 22 height 7
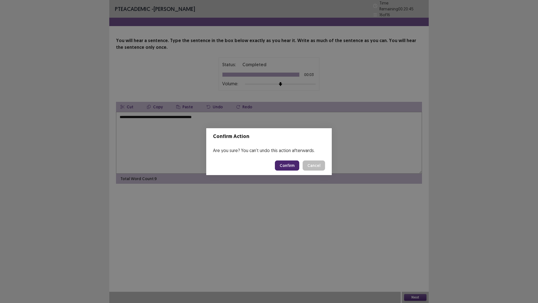
click at [290, 163] on button "Confirm" at bounding box center [287, 165] width 24 height 10
